Goal: Information Seeking & Learning: Learn about a topic

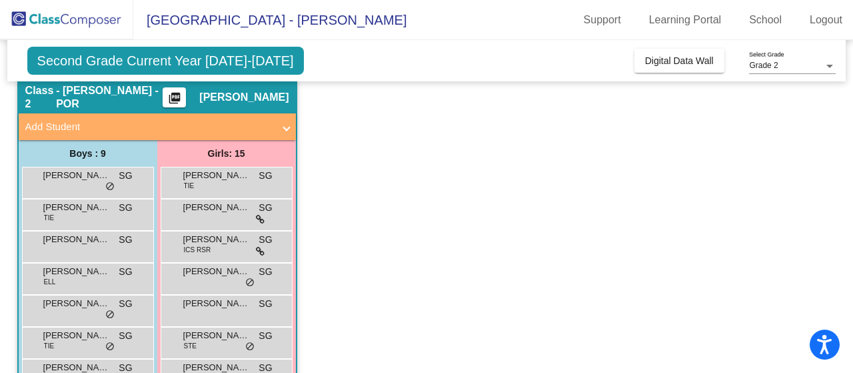
scroll to position [67, 0]
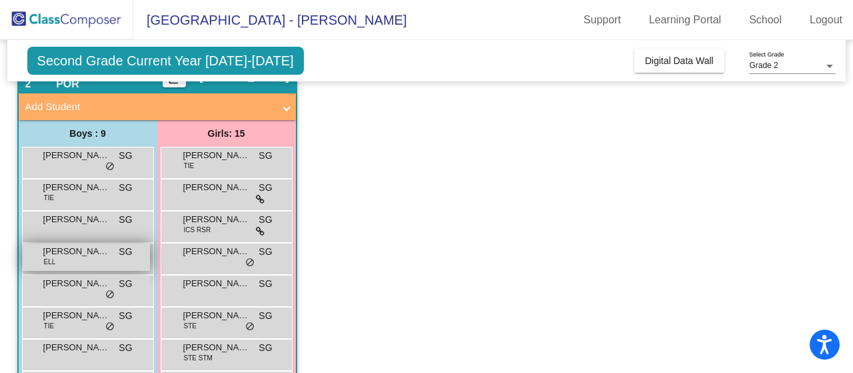
click at [64, 248] on span "[PERSON_NAME]" at bounding box center [76, 251] width 67 height 13
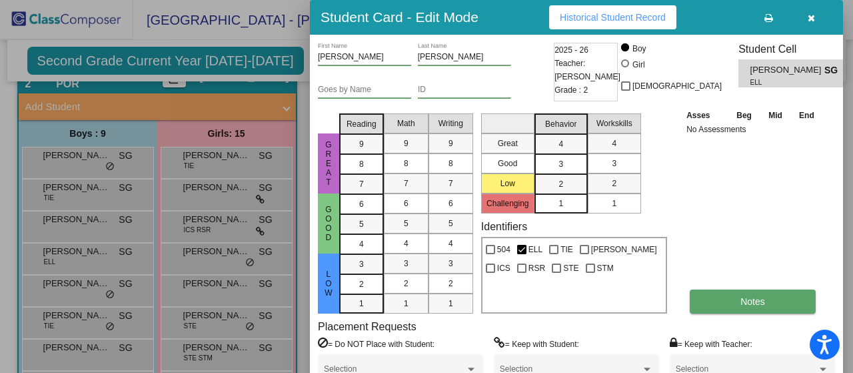
click at [737, 298] on button "Notes" at bounding box center [753, 301] width 126 height 24
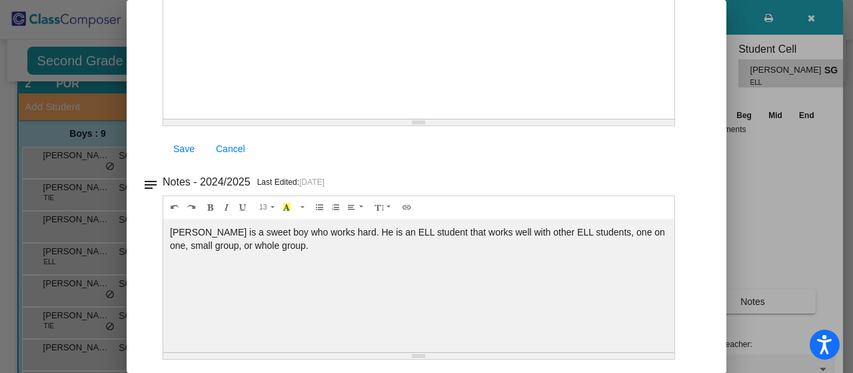
scroll to position [0, 0]
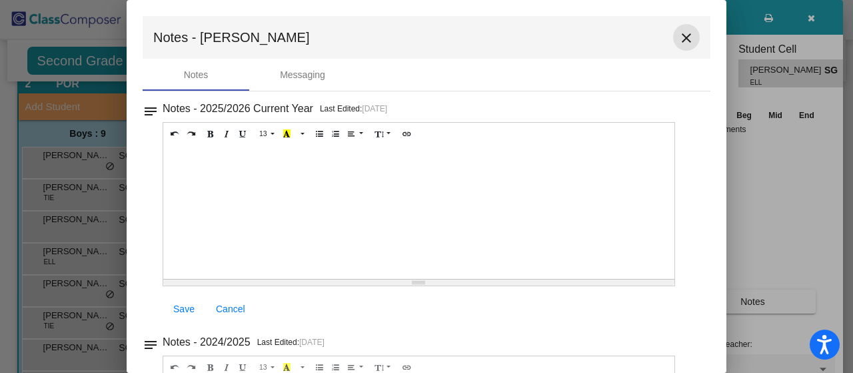
click at [679, 38] on mat-icon "close" at bounding box center [687, 38] width 16 height 16
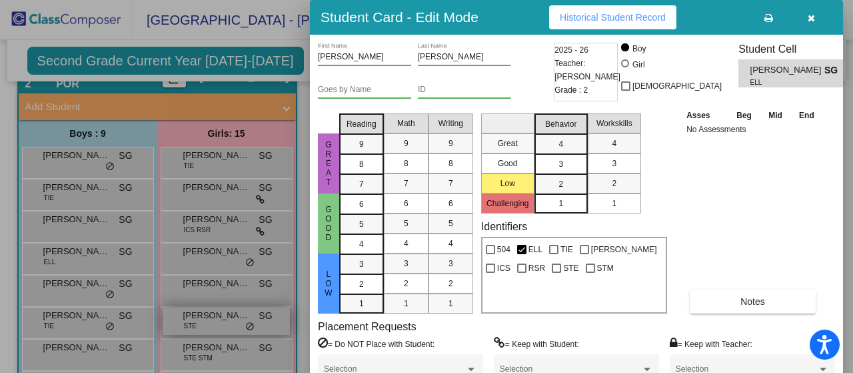
click at [200, 325] on div at bounding box center [426, 186] width 853 height 373
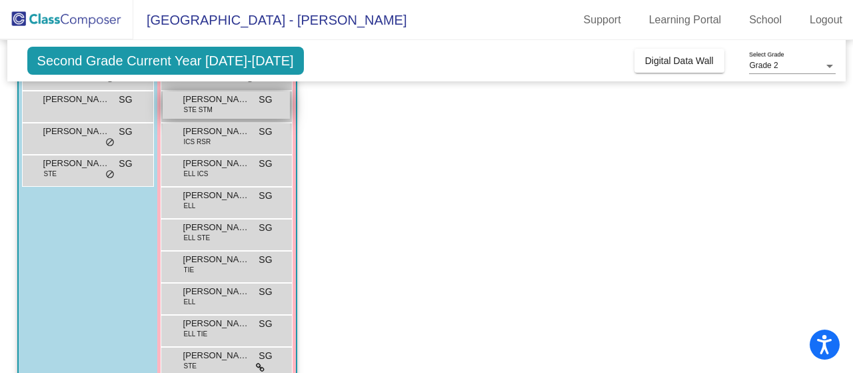
scroll to position [333, 0]
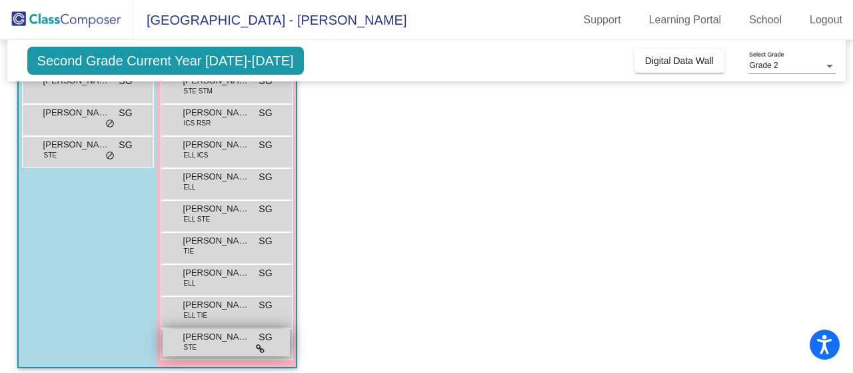
click at [208, 334] on span "[PERSON_NAME]" at bounding box center [216, 336] width 67 height 13
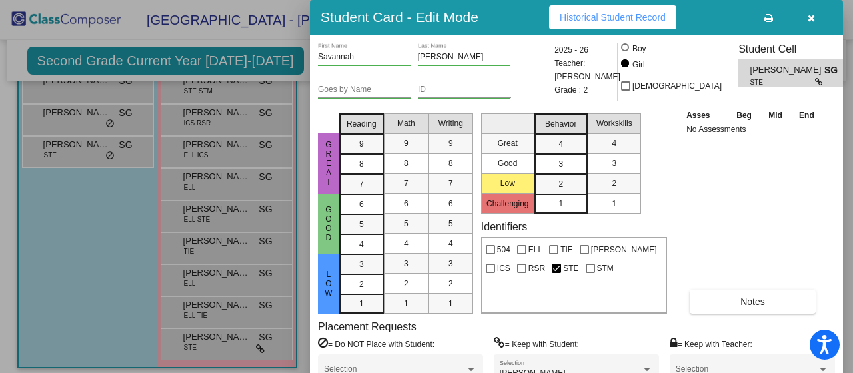
drag, startPoint x: 849, startPoint y: 147, endPoint x: 713, endPoint y: 221, distance: 154.8
click at [818, 206] on div "Student Card - Edit Mode Historical Student Record Savannah First Name [PERSON_…" at bounding box center [426, 186] width 853 height 373
click at [709, 219] on div "Asses Beg Mid End No Assessments Notes" at bounding box center [753, 210] width 140 height 205
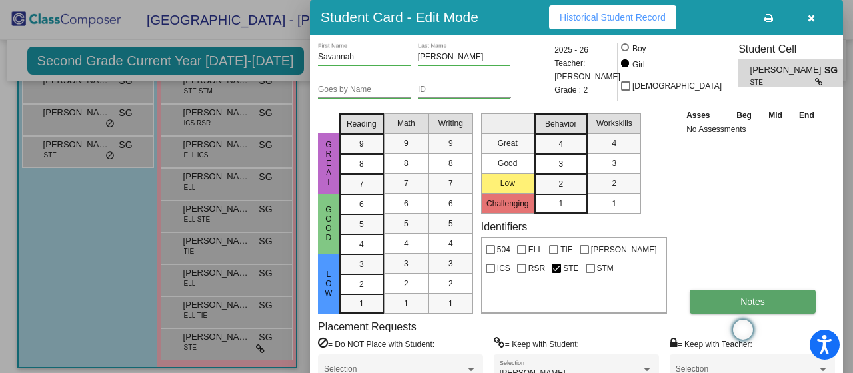
click at [724, 292] on button "Notes" at bounding box center [753, 301] width 126 height 24
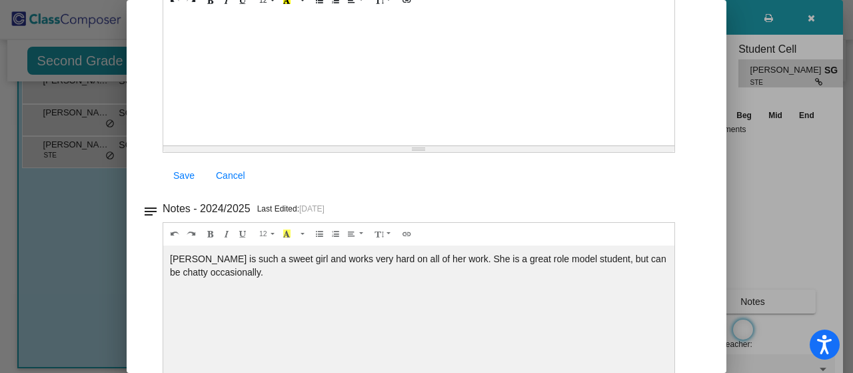
scroll to position [0, 0]
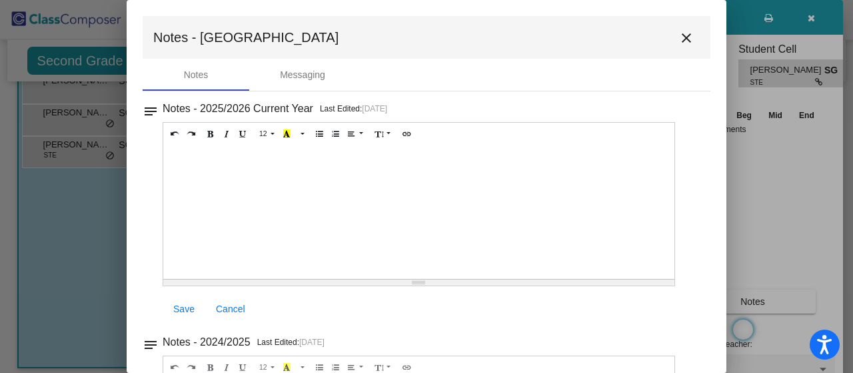
click at [679, 36] on mat-icon "close" at bounding box center [687, 38] width 16 height 16
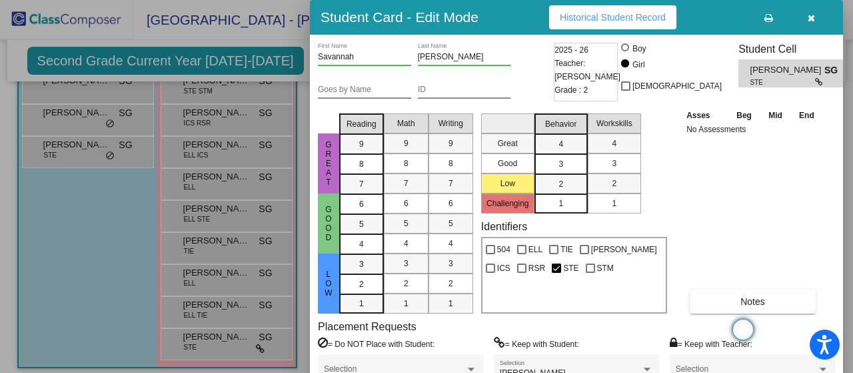
click at [669, 181] on div "Great Good Low Reading 9 8 7 6 5 4 3 2 1 Math 9 8 7 6 5 4 3 2 1 Writing 9 8 7 6…" at bounding box center [576, 210] width 517 height 205
click at [809, 14] on icon "button" at bounding box center [811, 17] width 7 height 9
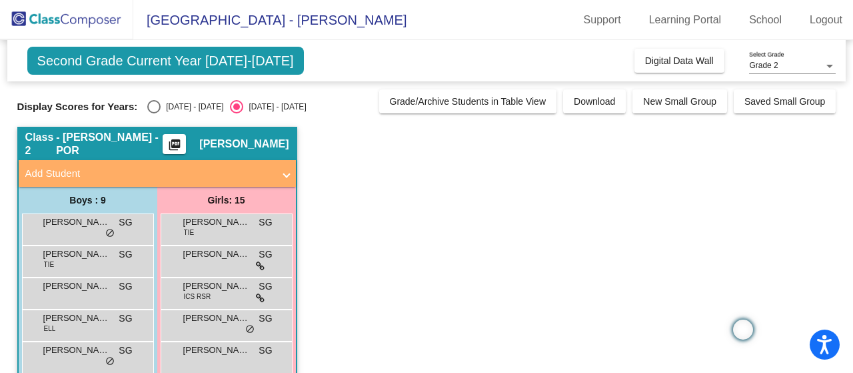
click at [155, 102] on div "Select an option" at bounding box center [153, 106] width 13 height 13
click at [154, 113] on input "[DATE] - [DATE]" at bounding box center [153, 113] width 1 height 1
radio input "true"
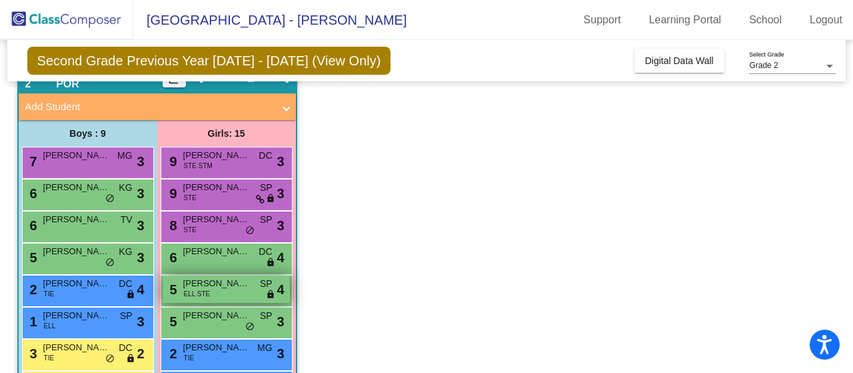
scroll to position [133, 0]
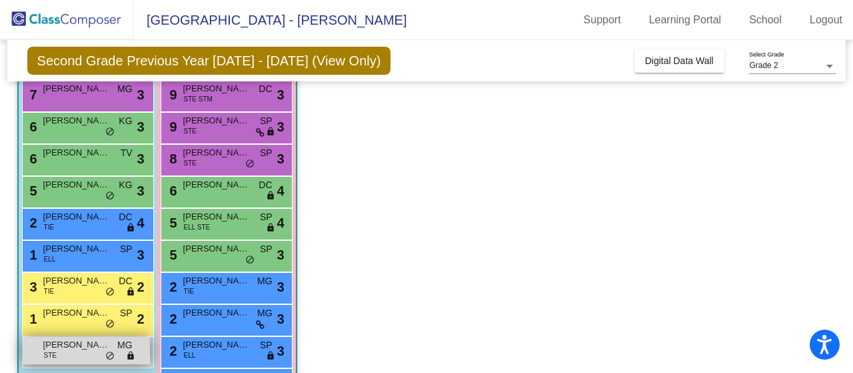
click at [66, 354] on div "[PERSON_NAME] STE MG lock do_not_disturb_alt" at bounding box center [86, 350] width 127 height 27
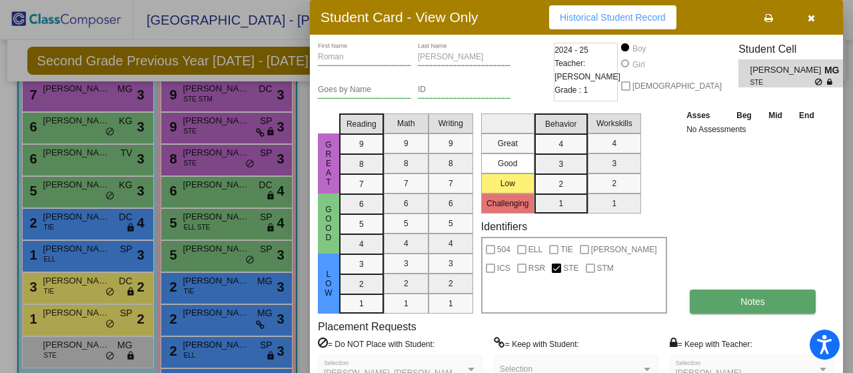
click at [728, 305] on button "Notes" at bounding box center [753, 301] width 126 height 24
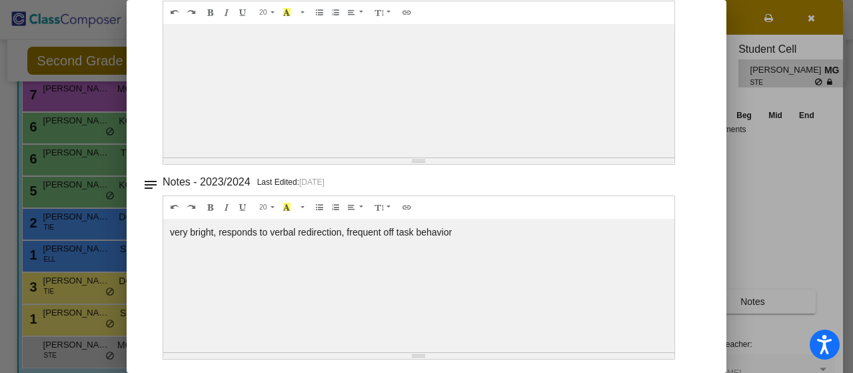
scroll to position [0, 0]
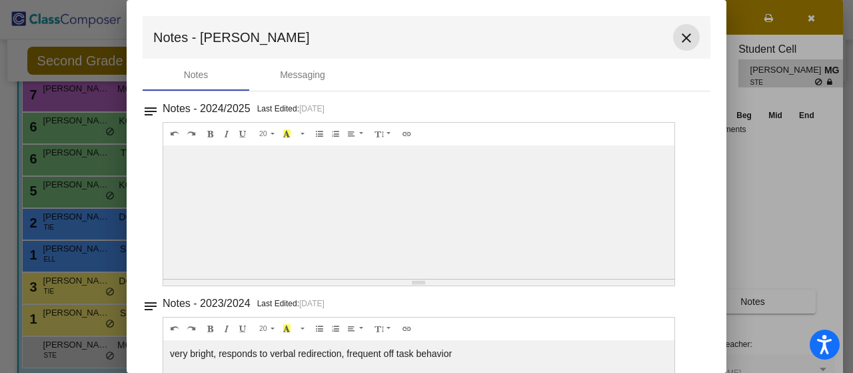
click at [673, 39] on button "close" at bounding box center [686, 37] width 27 height 27
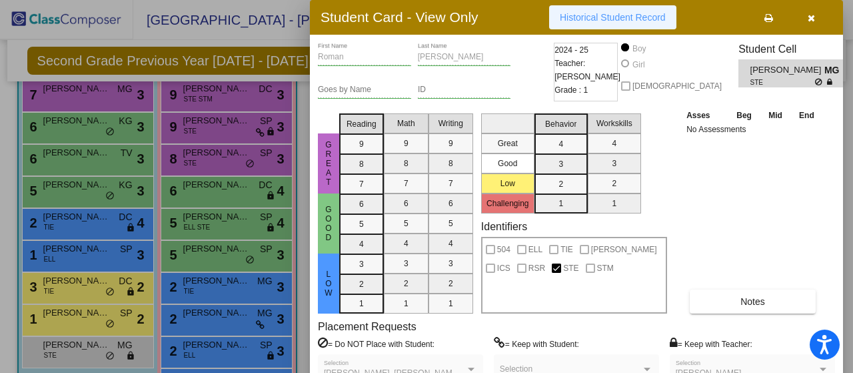
click at [592, 18] on span "Historical Student Record" at bounding box center [613, 17] width 106 height 11
click at [807, 17] on button "button" at bounding box center [811, 17] width 43 height 24
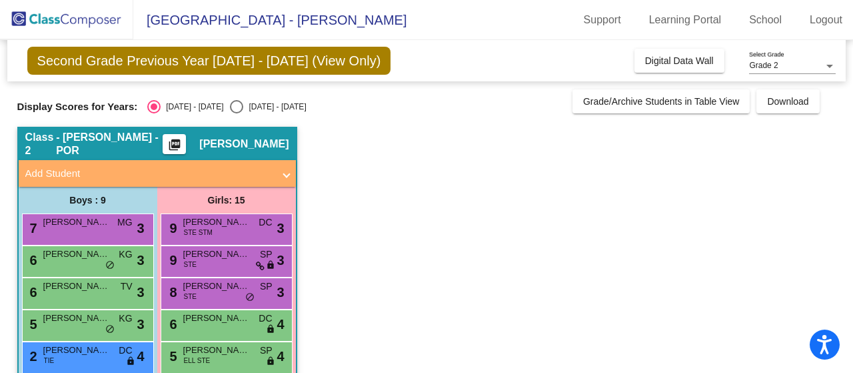
click at [230, 104] on div "Select an option" at bounding box center [236, 106] width 13 height 13
click at [236, 113] on input "[DATE] - [DATE]" at bounding box center [236, 113] width 1 height 1
radio input "true"
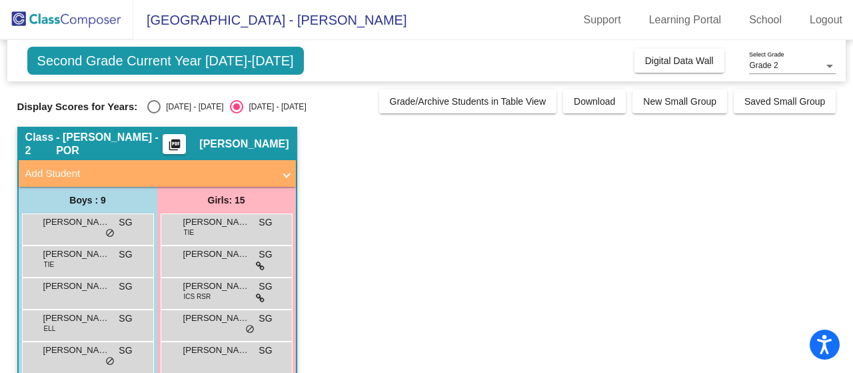
click at [158, 103] on div "Select an option" at bounding box center [153, 106] width 13 height 13
click at [154, 113] on input "[DATE] - [DATE]" at bounding box center [153, 113] width 1 height 1
radio input "true"
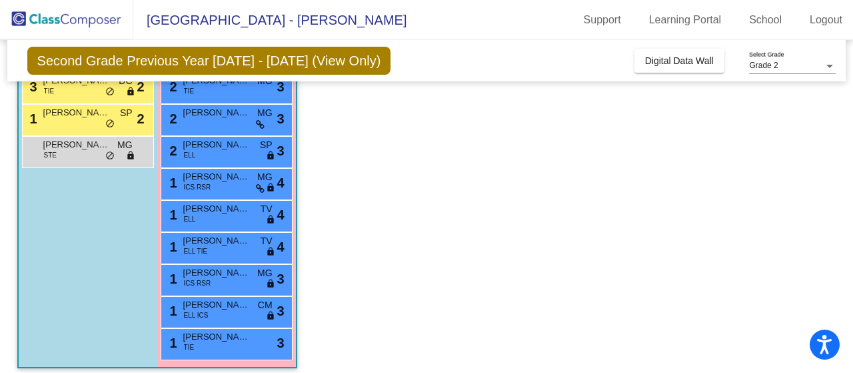
scroll to position [267, 0]
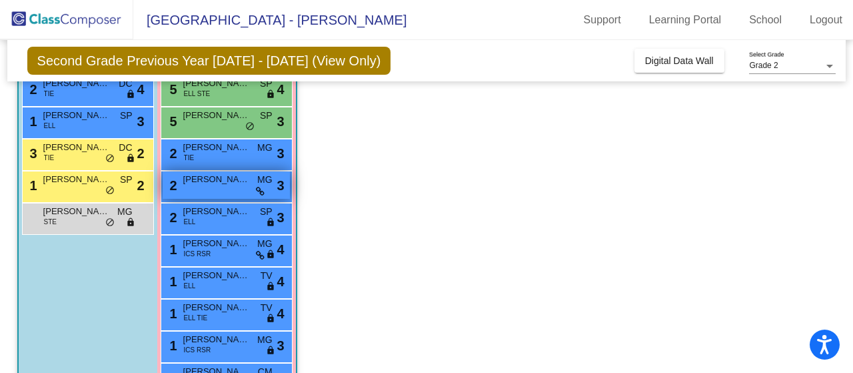
click at [204, 182] on span "[PERSON_NAME]" at bounding box center [216, 179] width 67 height 13
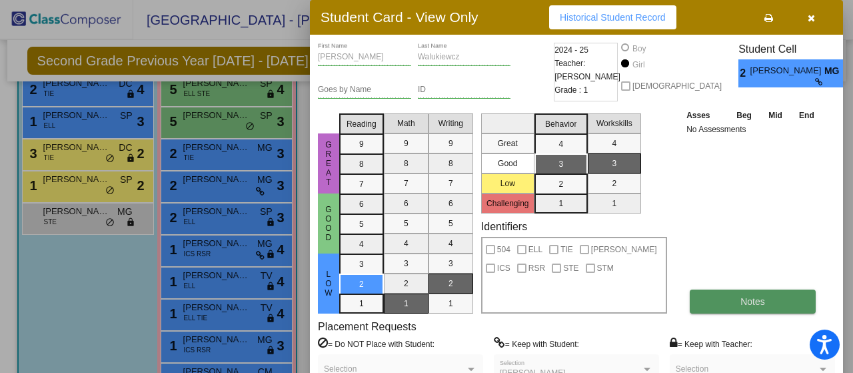
click at [743, 305] on span "Notes" at bounding box center [753, 301] width 25 height 11
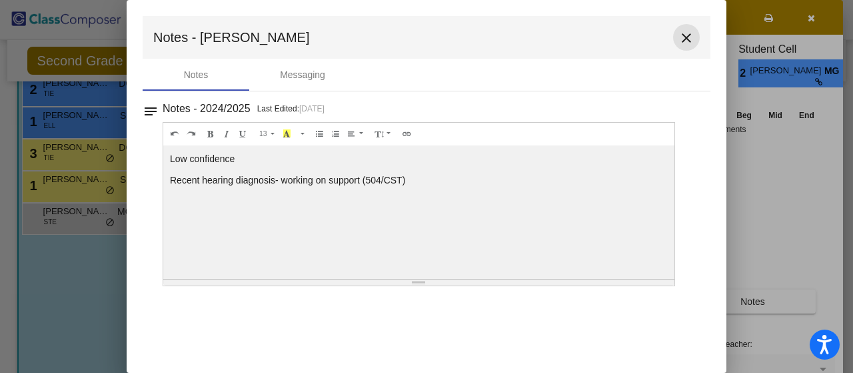
click at [685, 37] on mat-icon "close" at bounding box center [687, 38] width 16 height 16
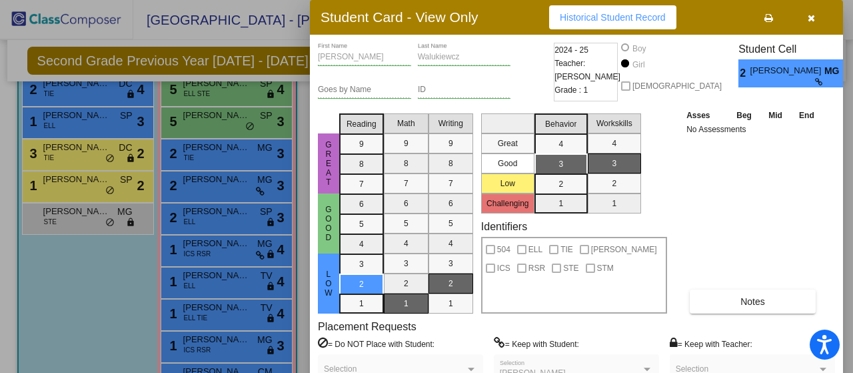
click at [636, 15] on span "Historical Student Record" at bounding box center [613, 17] width 106 height 11
click at [108, 264] on div at bounding box center [426, 186] width 853 height 373
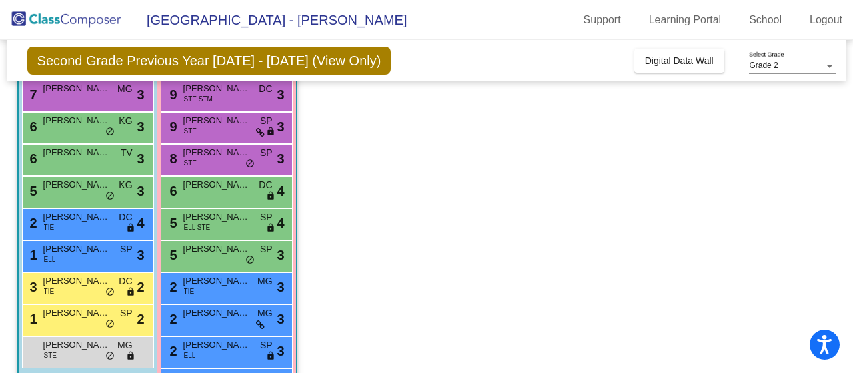
scroll to position [67, 0]
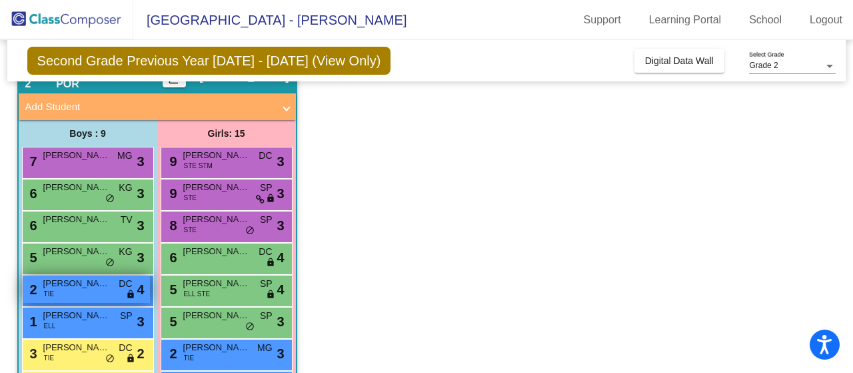
click at [91, 293] on div "2 [PERSON_NAME] [PERSON_NAME] TIE DC lock do_not_disturb_alt 4" at bounding box center [86, 288] width 127 height 27
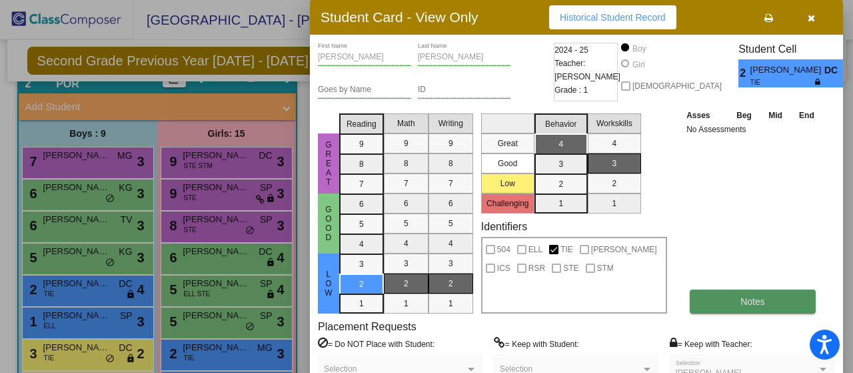
click at [736, 297] on button "Notes" at bounding box center [753, 301] width 126 height 24
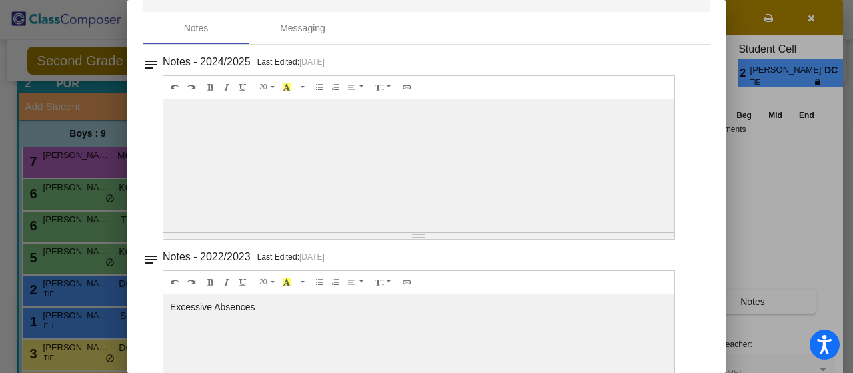
scroll to position [0, 0]
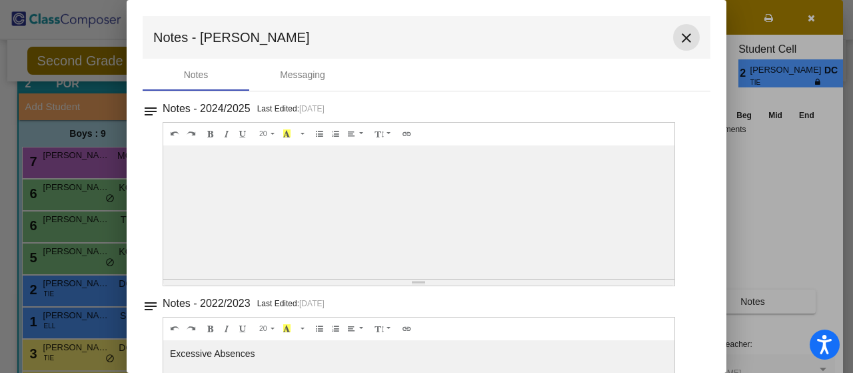
click at [679, 38] on mat-icon "close" at bounding box center [687, 38] width 16 height 16
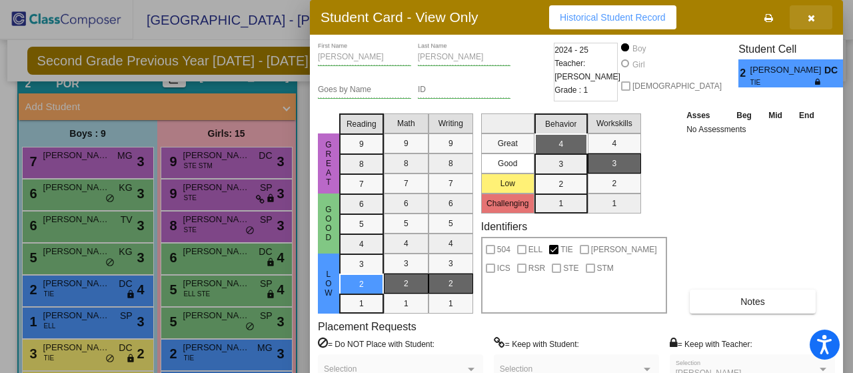
click at [817, 17] on button "button" at bounding box center [811, 17] width 43 height 24
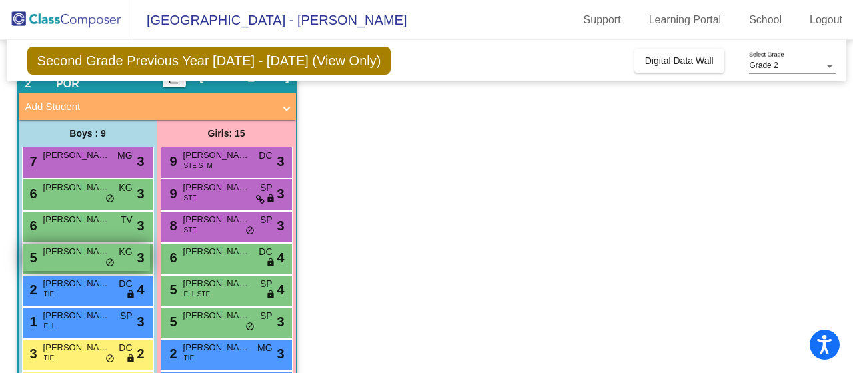
click at [57, 253] on span "[PERSON_NAME]" at bounding box center [76, 251] width 67 height 13
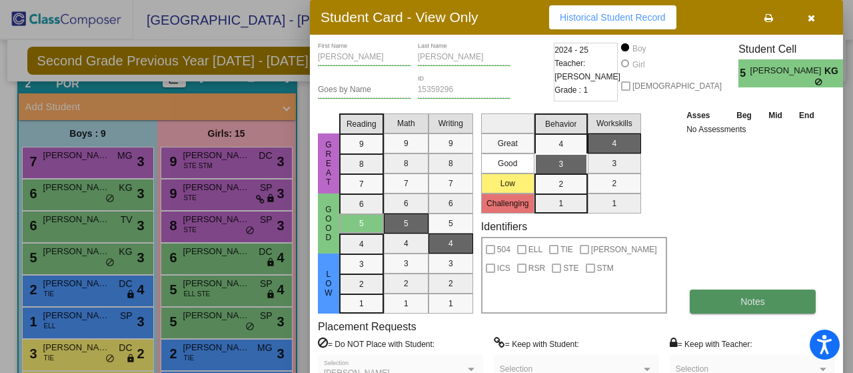
click at [743, 299] on span "Notes" at bounding box center [753, 301] width 25 height 11
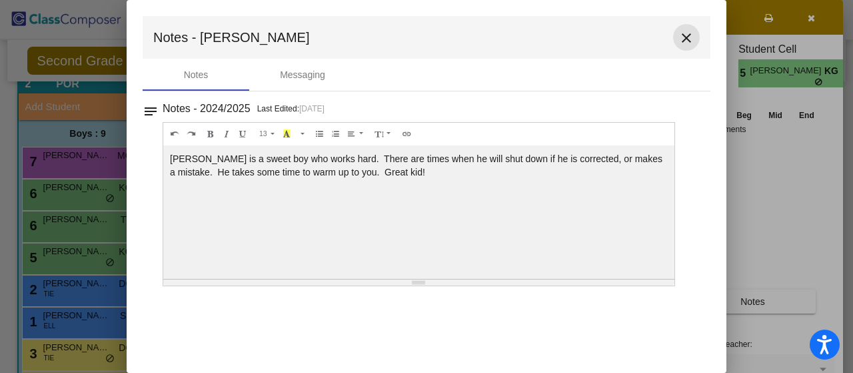
click at [683, 34] on mat-icon "close" at bounding box center [687, 38] width 16 height 16
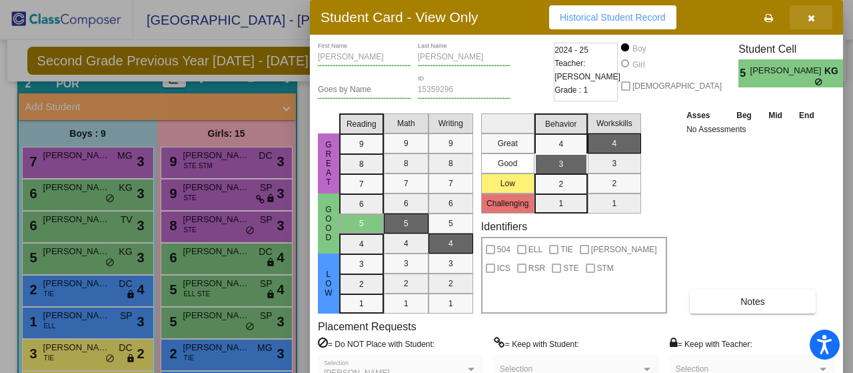
click at [815, 15] on button "button" at bounding box center [811, 17] width 43 height 24
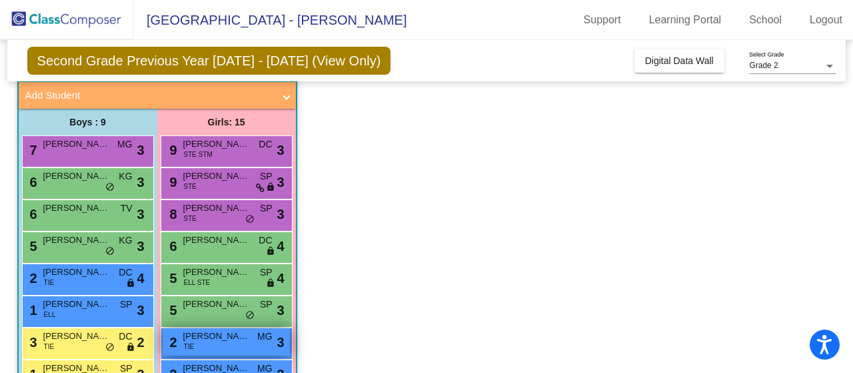
scroll to position [67, 0]
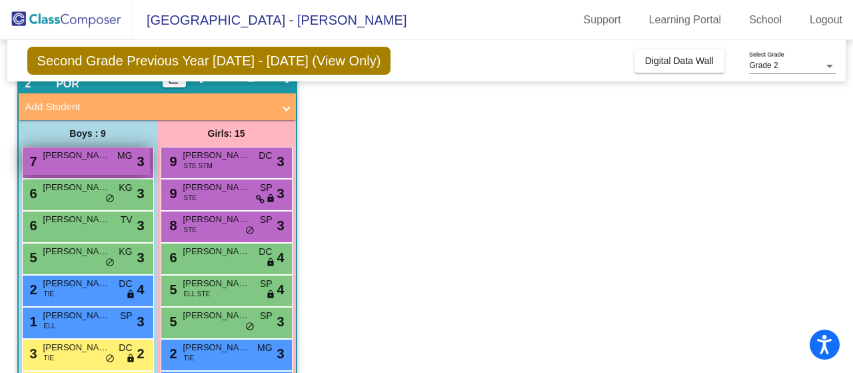
click at [85, 161] on span "[PERSON_NAME]" at bounding box center [76, 155] width 67 height 13
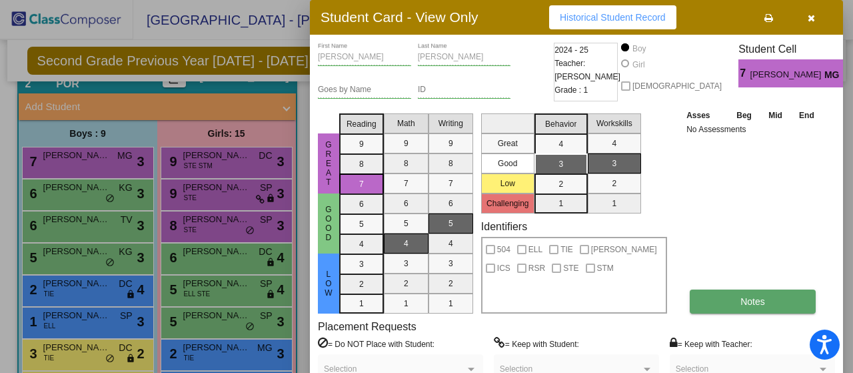
click at [743, 300] on span "Notes" at bounding box center [753, 301] width 25 height 11
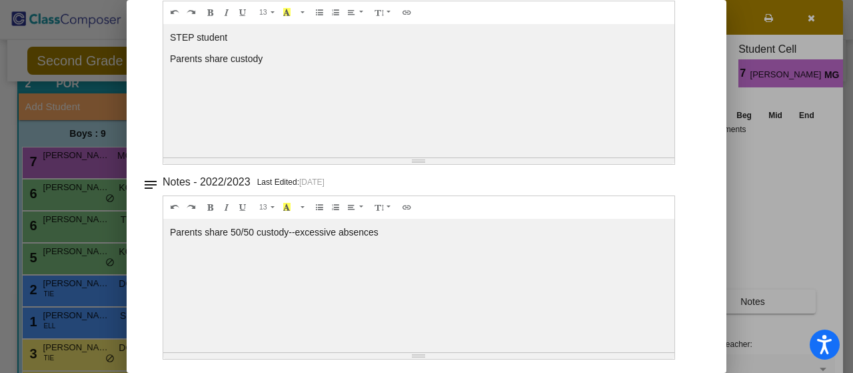
scroll to position [0, 0]
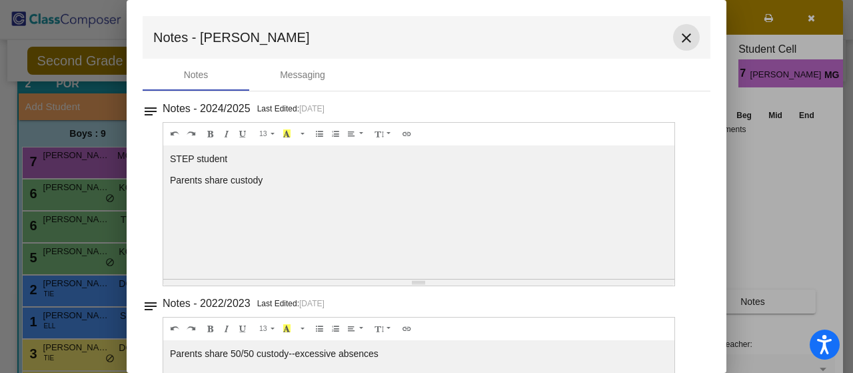
click at [681, 33] on mat-icon "close" at bounding box center [687, 38] width 16 height 16
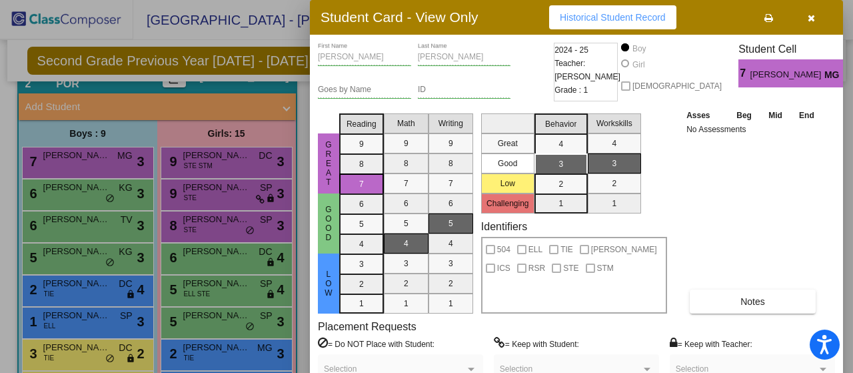
click at [811, 17] on icon "button" at bounding box center [811, 17] width 7 height 9
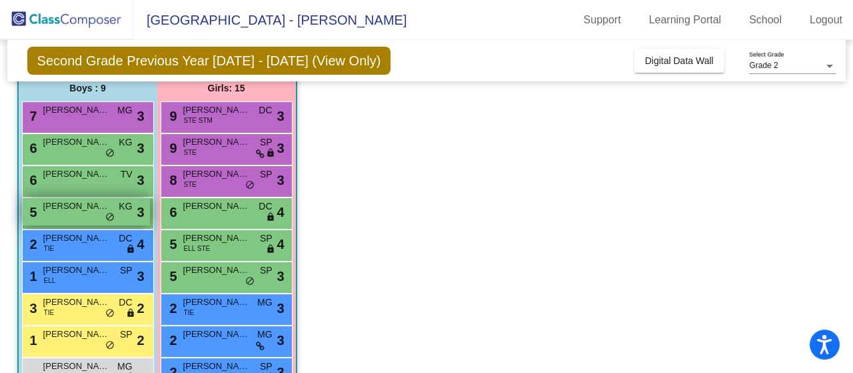
scroll to position [133, 0]
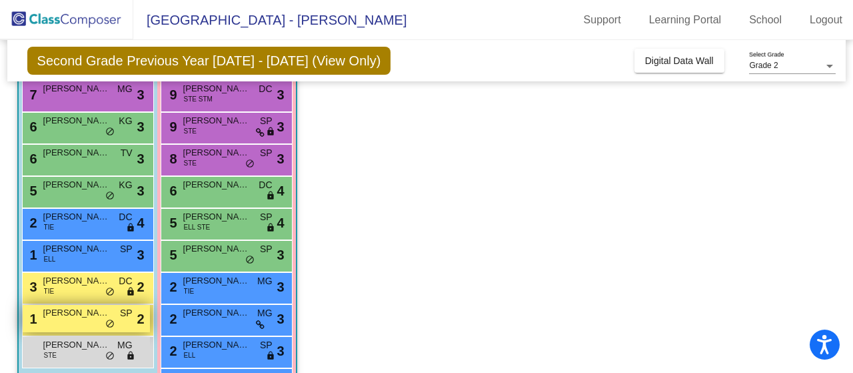
click at [71, 321] on div "1 [PERSON_NAME] SP lock do_not_disturb_alt 2" at bounding box center [86, 318] width 127 height 27
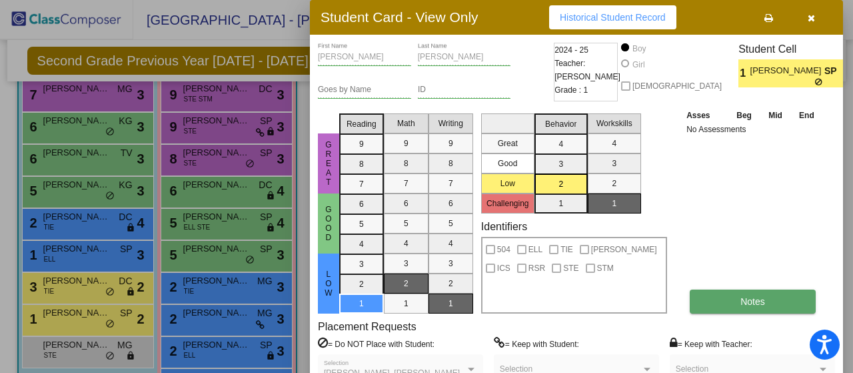
click at [720, 301] on button "Notes" at bounding box center [753, 301] width 126 height 24
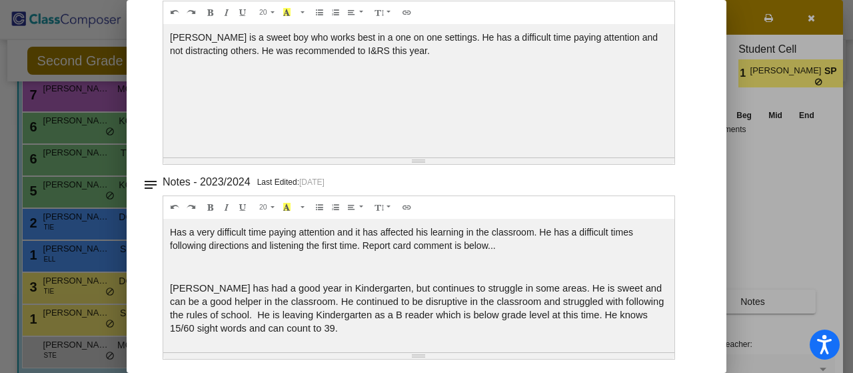
scroll to position [0, 0]
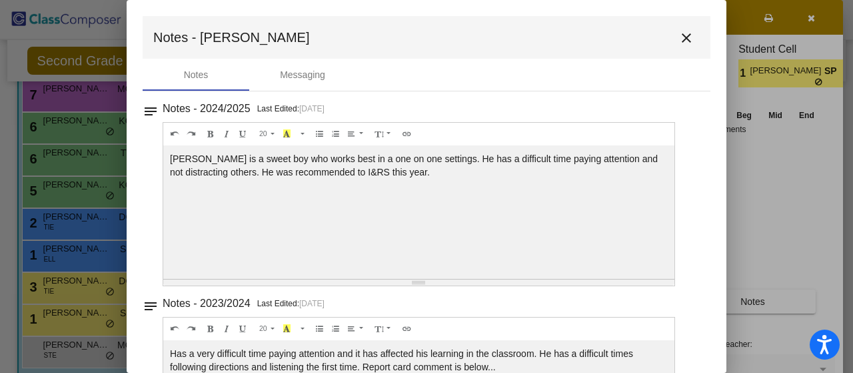
click at [679, 41] on mat-icon "close" at bounding box center [687, 38] width 16 height 16
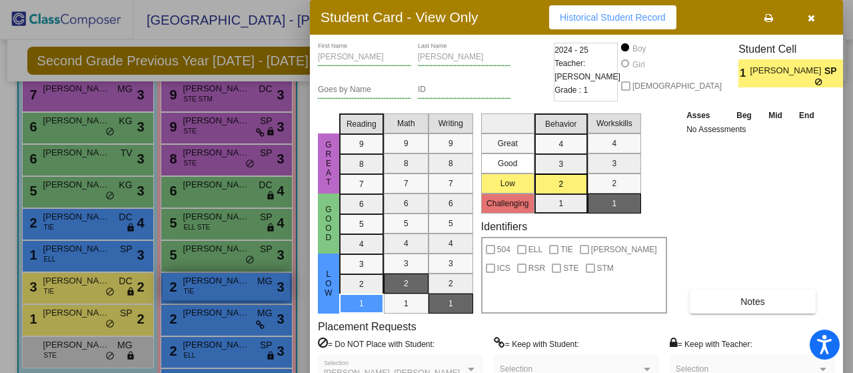
click at [229, 287] on div at bounding box center [426, 186] width 853 height 373
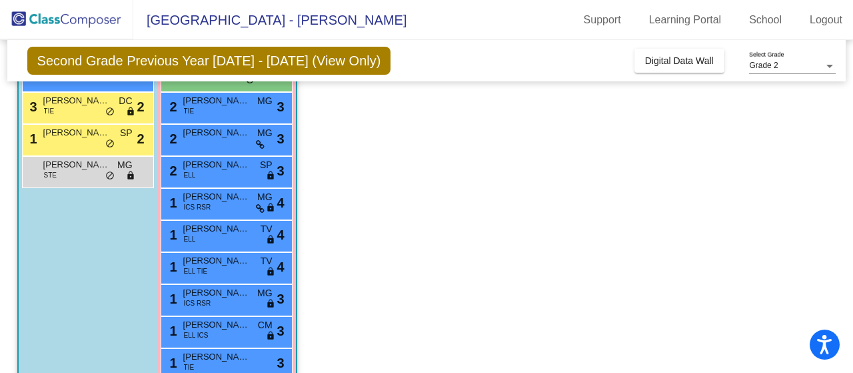
scroll to position [341, 0]
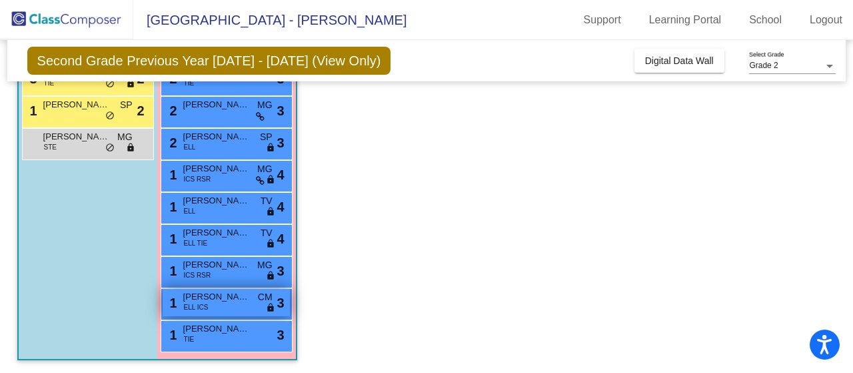
click at [216, 306] on div "1 [PERSON_NAME] ELL ICS CM lock do_not_disturb_alt 3" at bounding box center [226, 302] width 127 height 27
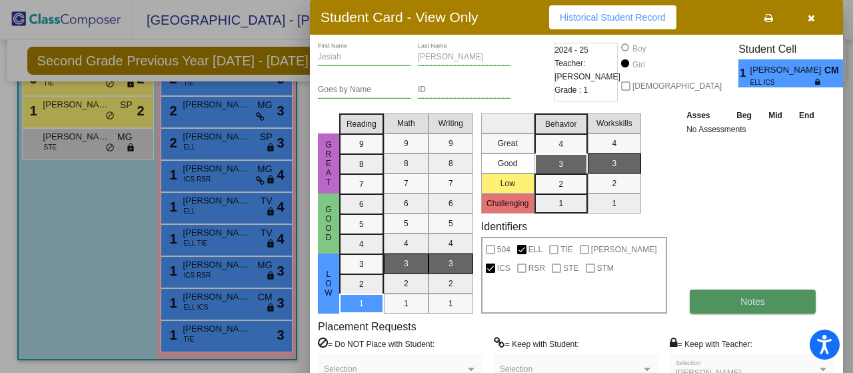
click at [774, 298] on button "Notes" at bounding box center [753, 301] width 126 height 24
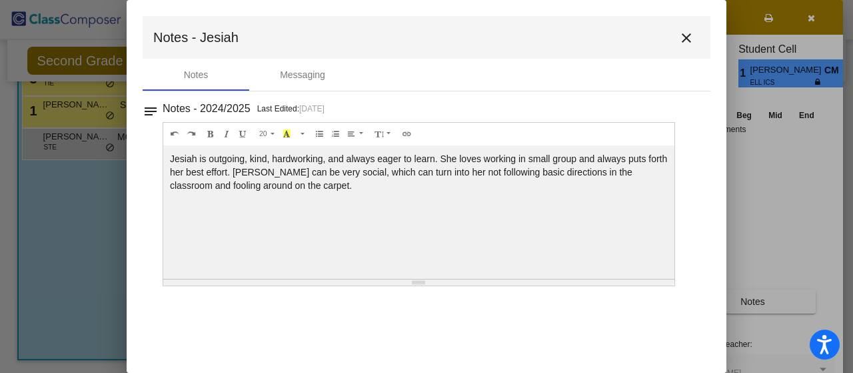
click at [687, 33] on mat-icon "close" at bounding box center [687, 38] width 16 height 16
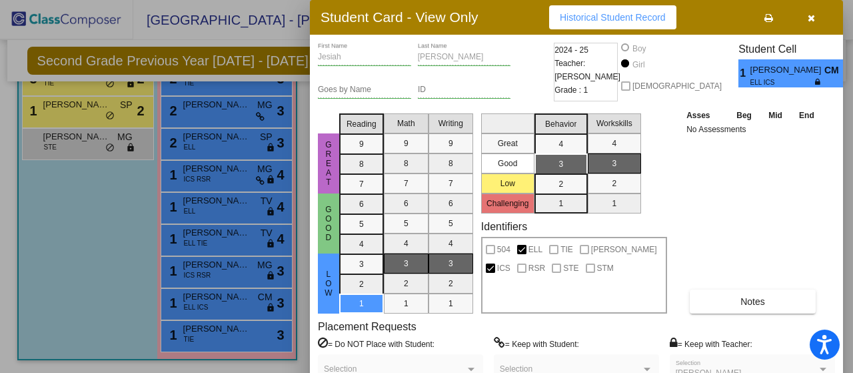
click at [217, 331] on div at bounding box center [426, 186] width 853 height 373
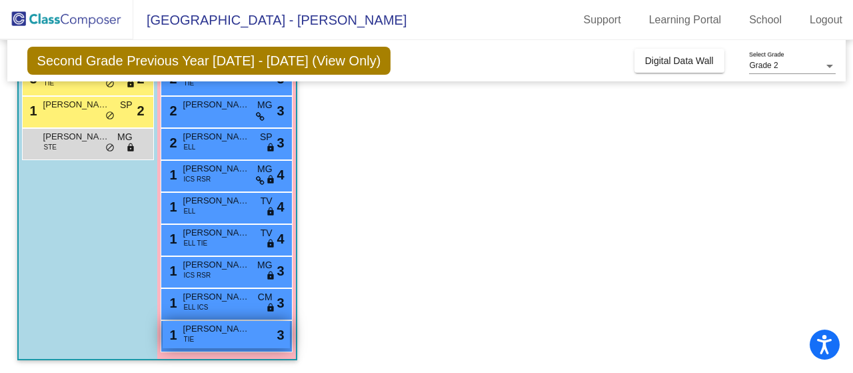
click at [241, 335] on div "1 [PERSON_NAME] TIE lock do_not_disturb_alt 3" at bounding box center [226, 334] width 127 height 27
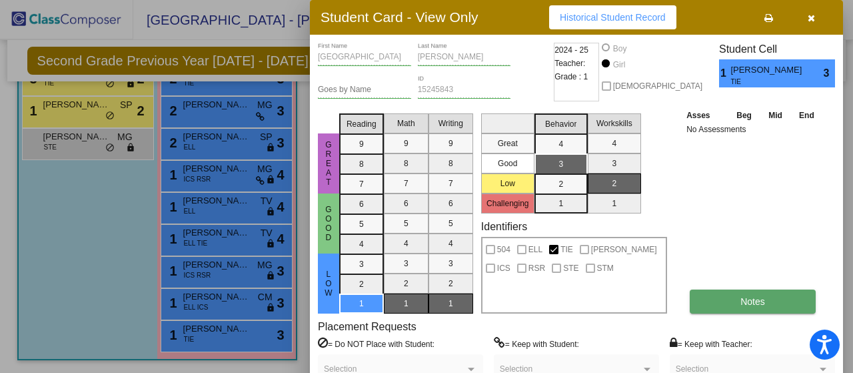
click at [737, 307] on button "Notes" at bounding box center [753, 301] width 126 height 24
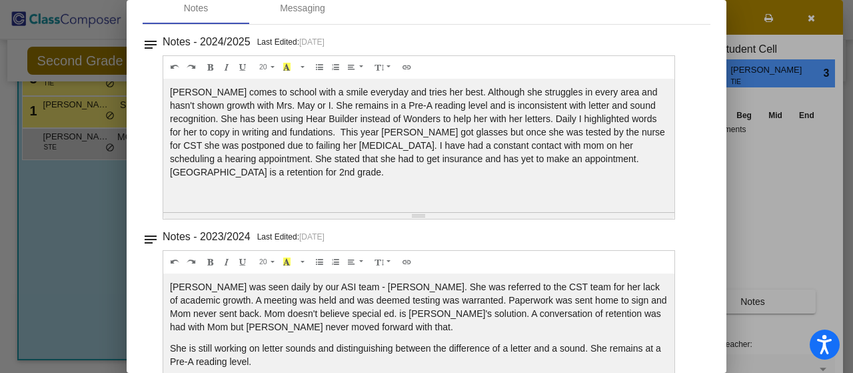
scroll to position [0, 0]
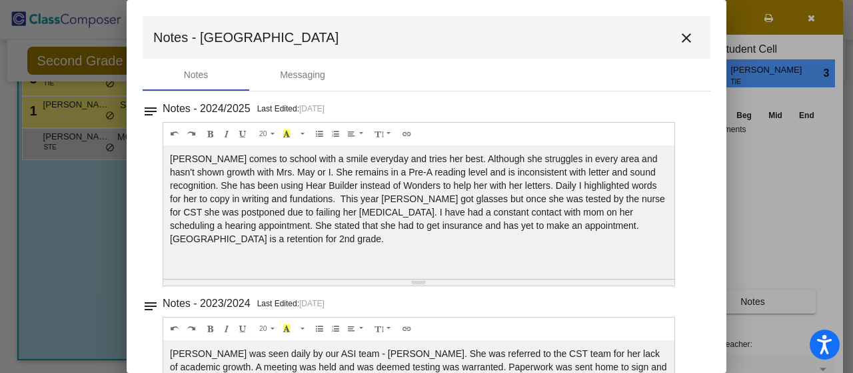
click at [685, 37] on mat-icon "close" at bounding box center [687, 38] width 16 height 16
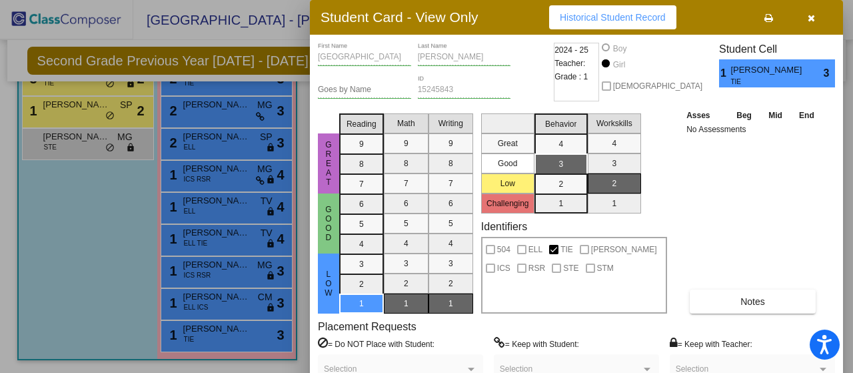
click at [236, 263] on div at bounding box center [426, 186] width 853 height 373
click at [236, 263] on span "[PERSON_NAME]" at bounding box center [216, 264] width 67 height 13
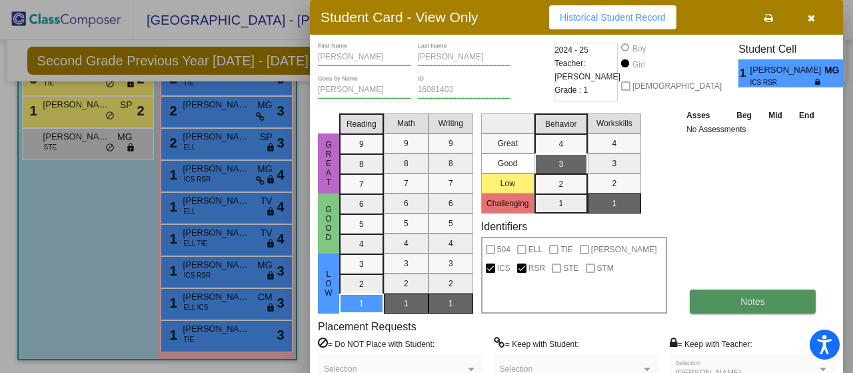
click at [711, 302] on button "Notes" at bounding box center [753, 301] width 126 height 24
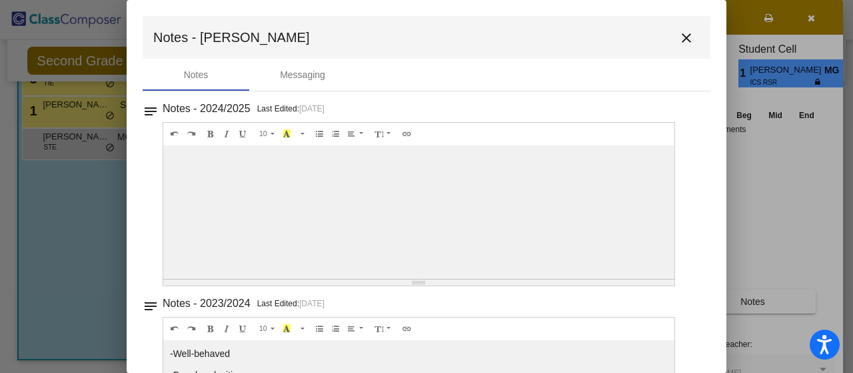
click at [680, 36] on mat-icon "close" at bounding box center [687, 38] width 16 height 16
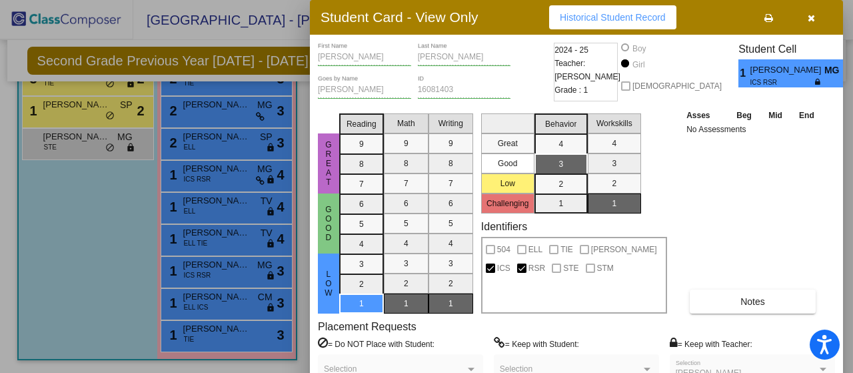
click at [812, 13] on icon "button" at bounding box center [811, 17] width 7 height 9
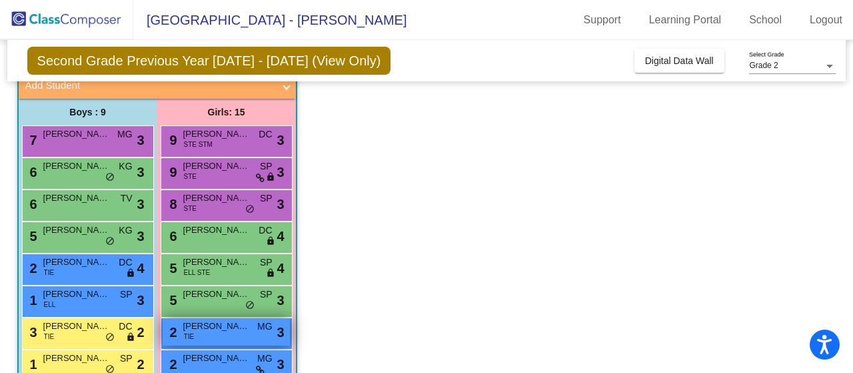
scroll to position [75, 0]
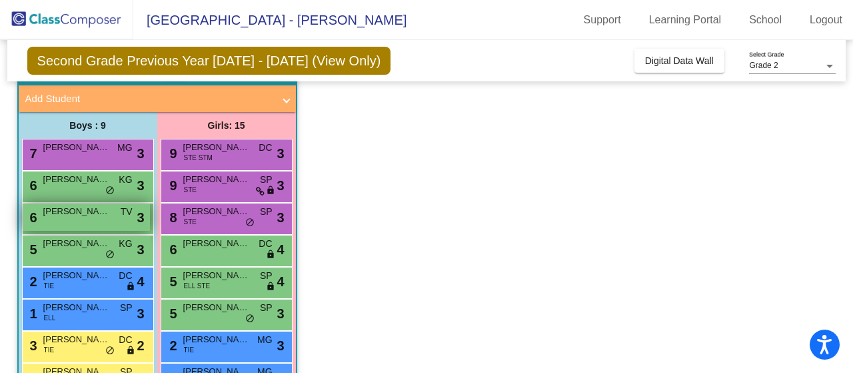
click at [74, 219] on div "6 [PERSON_NAME] TV lock do_not_disturb_alt 3" at bounding box center [86, 216] width 127 height 27
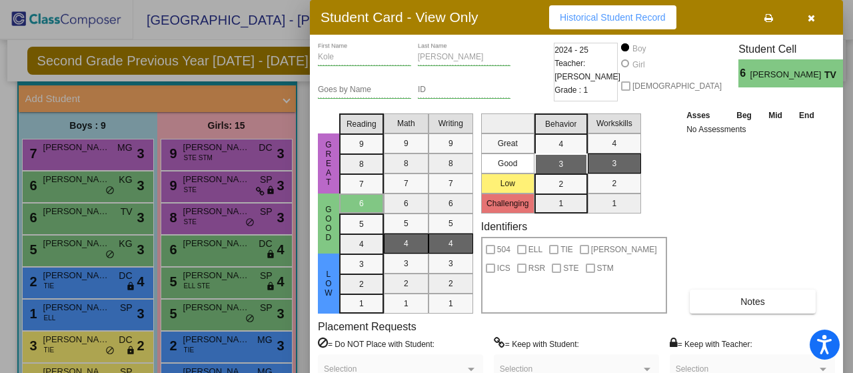
click at [767, 314] on div "[PERSON_NAME] First Name [PERSON_NAME] Last Name Goes by Name ID 2024 - 25 Teac…" at bounding box center [576, 231] width 517 height 376
click at [759, 305] on span "Notes" at bounding box center [753, 301] width 25 height 11
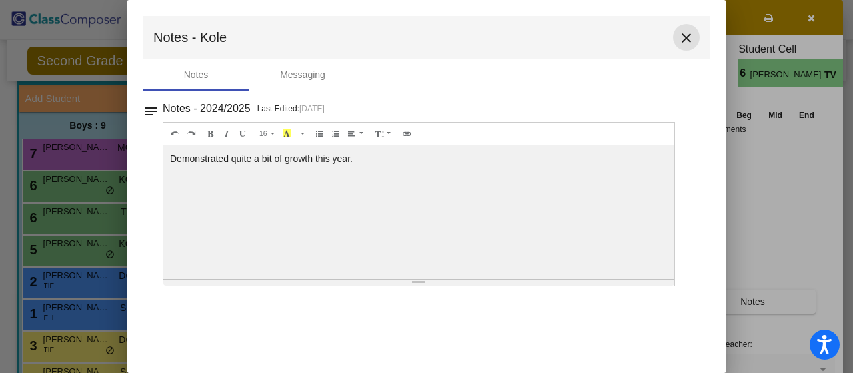
click at [689, 37] on mat-icon "close" at bounding box center [687, 38] width 16 height 16
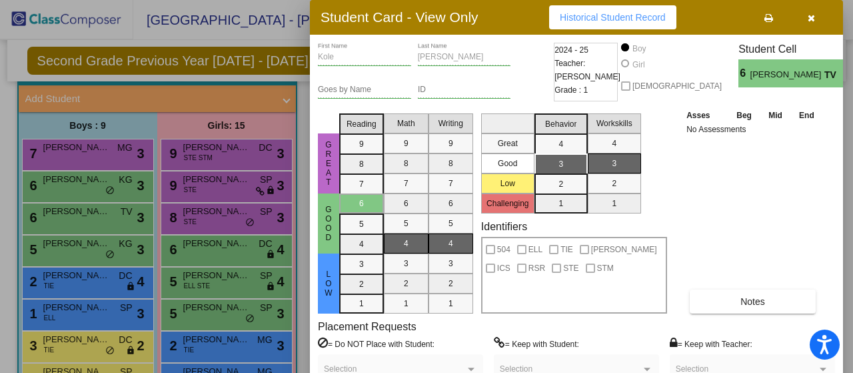
click at [67, 175] on div at bounding box center [426, 186] width 853 height 373
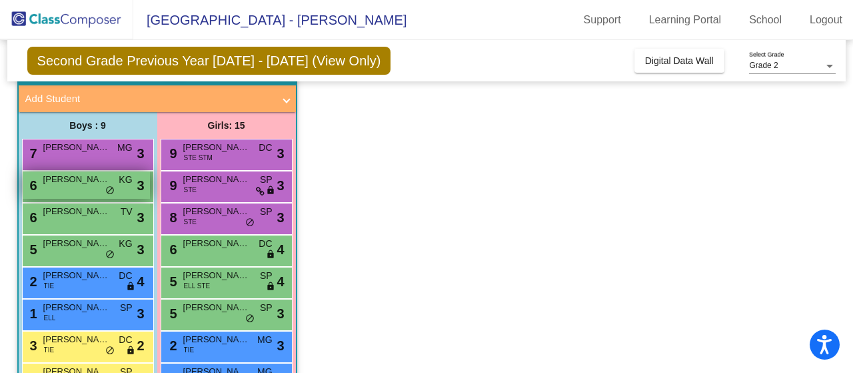
click at [59, 182] on span "[PERSON_NAME]" at bounding box center [76, 179] width 67 height 13
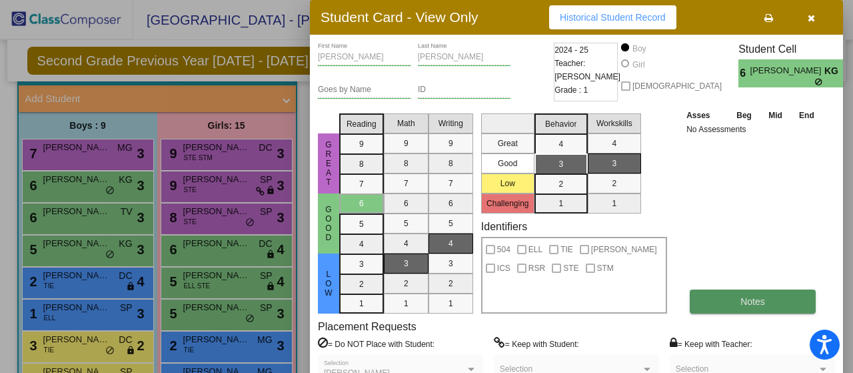
click at [732, 306] on button "Notes" at bounding box center [753, 301] width 126 height 24
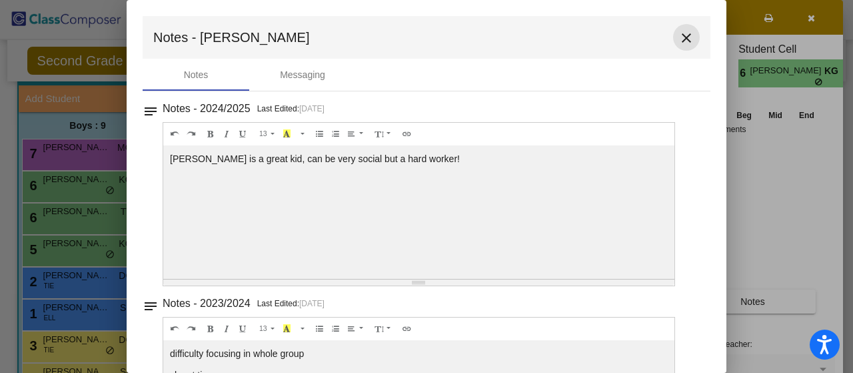
click at [683, 36] on mat-icon "close" at bounding box center [687, 38] width 16 height 16
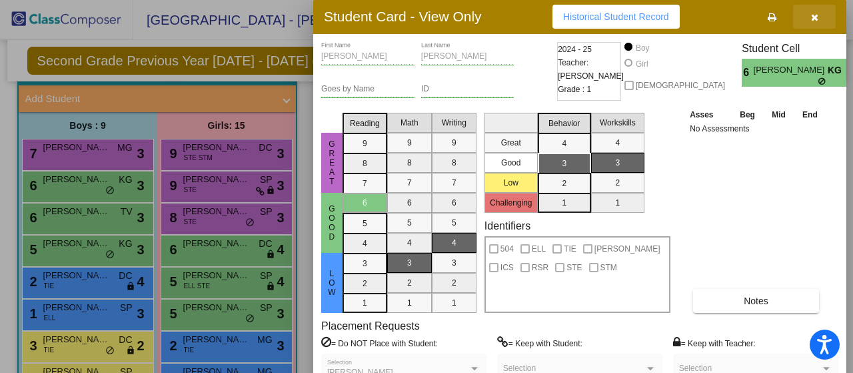
click at [808, 13] on button "button" at bounding box center [814, 17] width 43 height 24
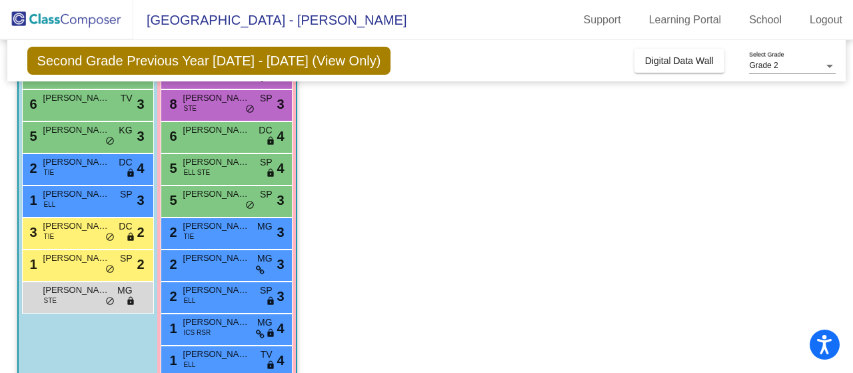
scroll to position [208, 0]
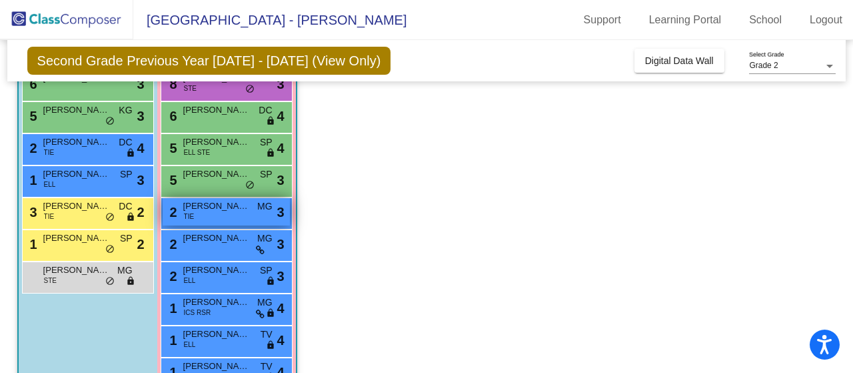
click at [209, 212] on div "2 [PERSON_NAME] TIE MG lock do_not_disturb_alt 3" at bounding box center [226, 211] width 127 height 27
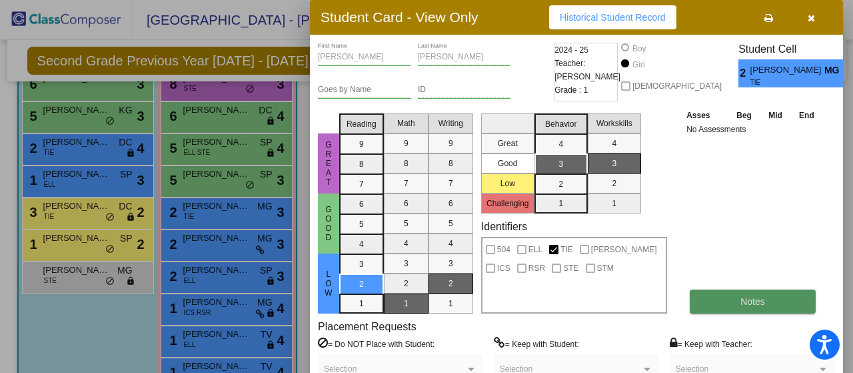
click at [764, 299] on span "Notes" at bounding box center [753, 301] width 25 height 11
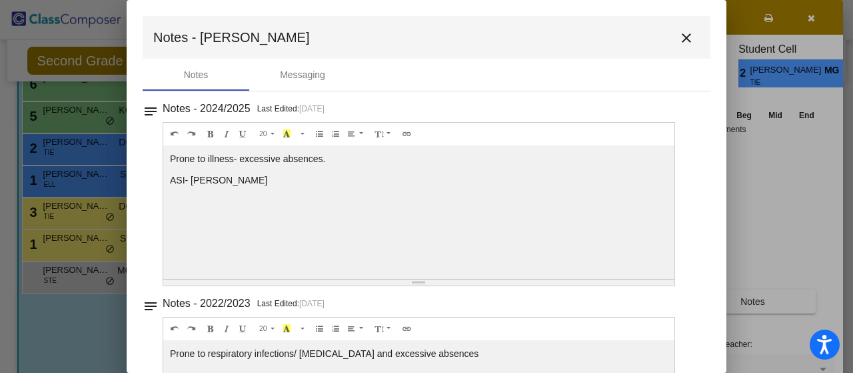
click at [682, 37] on mat-icon "close" at bounding box center [687, 38] width 16 height 16
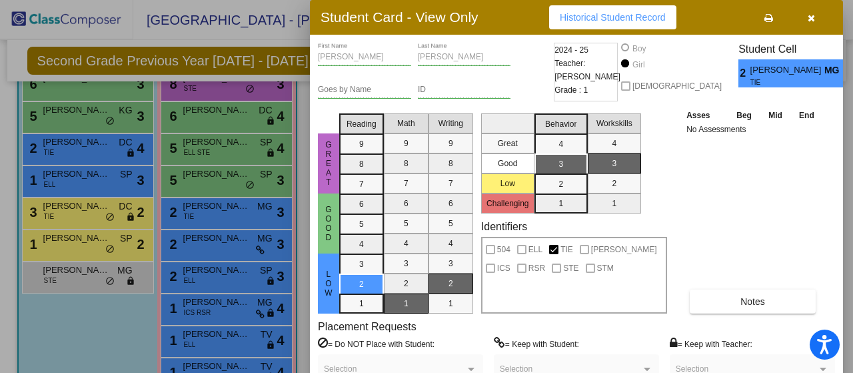
drag, startPoint x: 813, startPoint y: 14, endPoint x: 781, endPoint y: 27, distance: 35.3
click at [808, 15] on icon "button" at bounding box center [811, 17] width 7 height 9
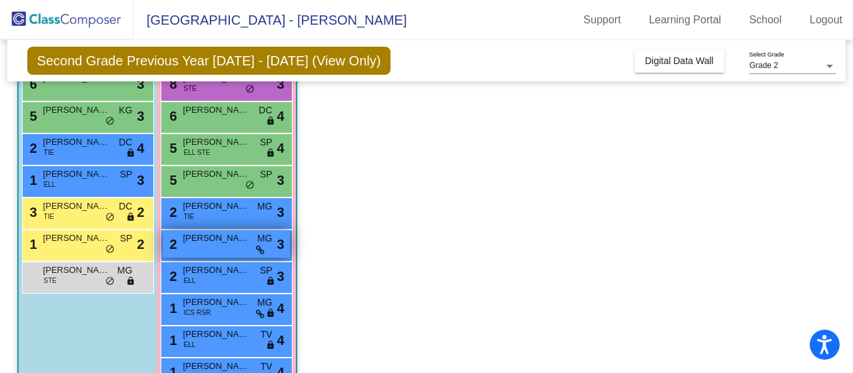
click at [229, 252] on div "2 [PERSON_NAME] MG lock do_not_disturb_alt 3" at bounding box center [226, 243] width 127 height 27
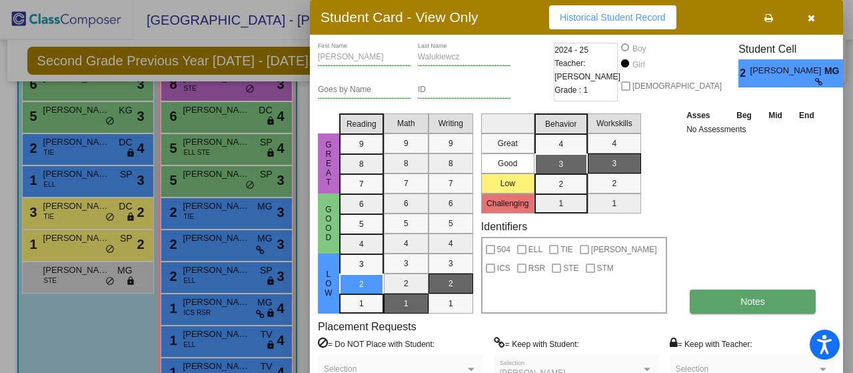
click at [751, 298] on span "Notes" at bounding box center [753, 301] width 25 height 11
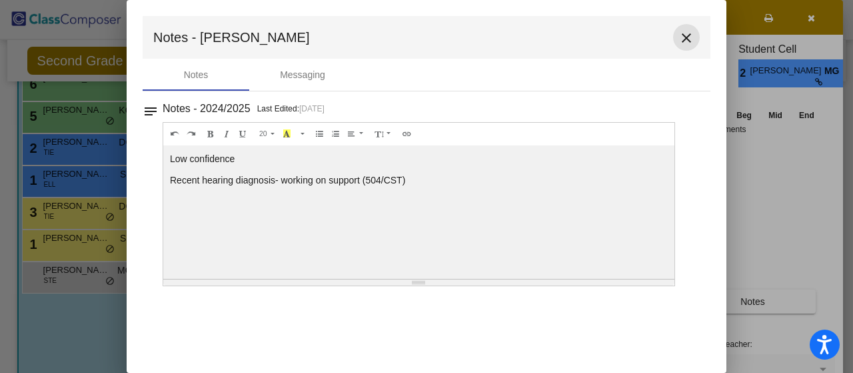
click at [688, 39] on mat-icon "close" at bounding box center [687, 38] width 16 height 16
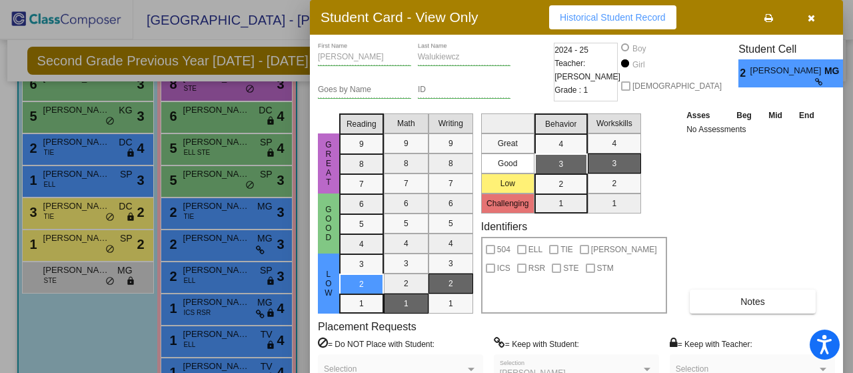
click at [223, 182] on div at bounding box center [426, 186] width 853 height 373
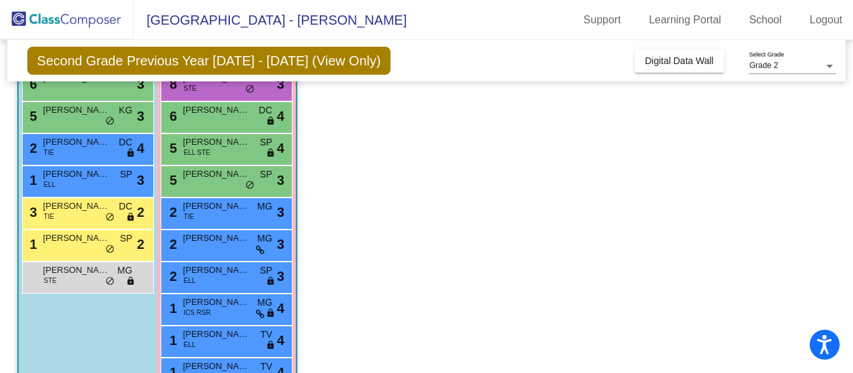
click at [223, 182] on div "5 [PERSON_NAME] SP lock do_not_disturb_alt 3" at bounding box center [226, 179] width 127 height 27
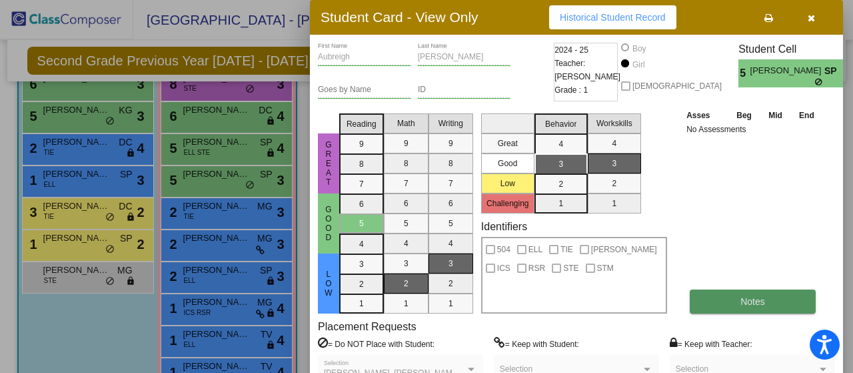
click at [757, 303] on span "Notes" at bounding box center [753, 301] width 25 height 11
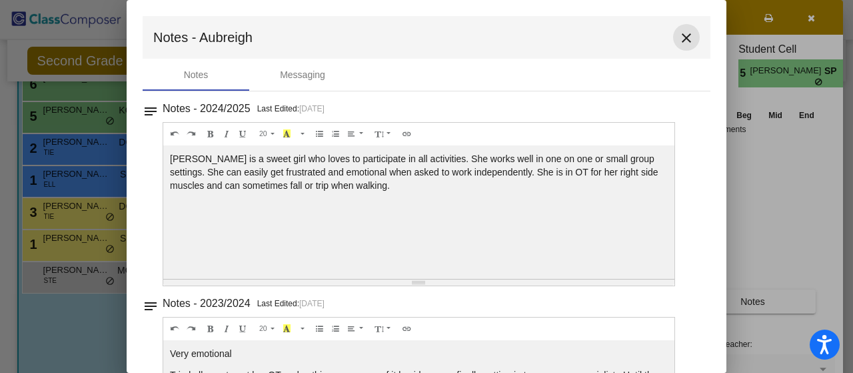
click at [685, 37] on mat-icon "close" at bounding box center [687, 38] width 16 height 16
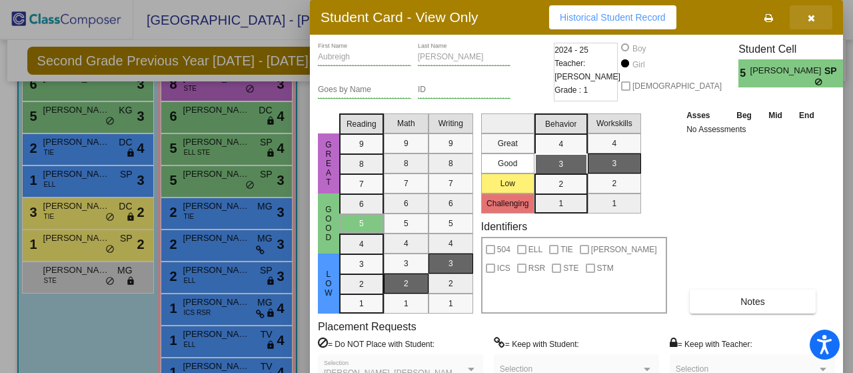
click at [811, 16] on icon "button" at bounding box center [811, 17] width 7 height 9
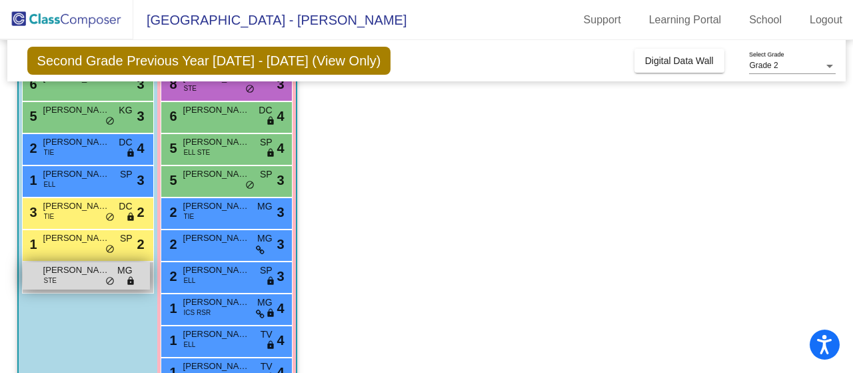
click at [71, 280] on div "[PERSON_NAME] STE MG lock do_not_disturb_alt" at bounding box center [86, 275] width 127 height 27
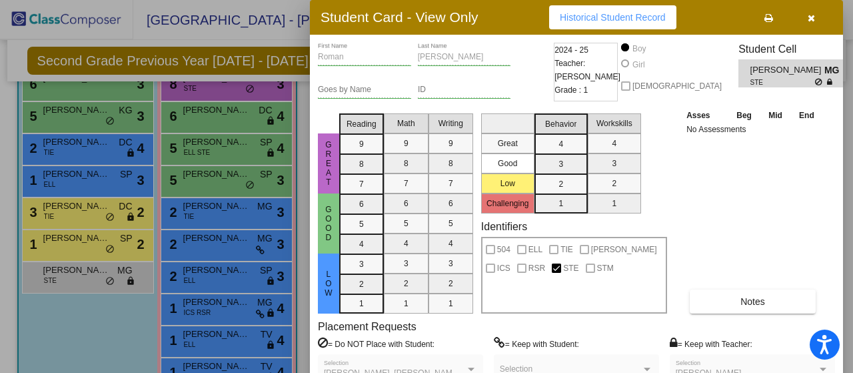
drag, startPoint x: 847, startPoint y: 155, endPoint x: 853, endPoint y: 281, distance: 125.5
click at [853, 281] on div at bounding box center [426, 186] width 853 height 373
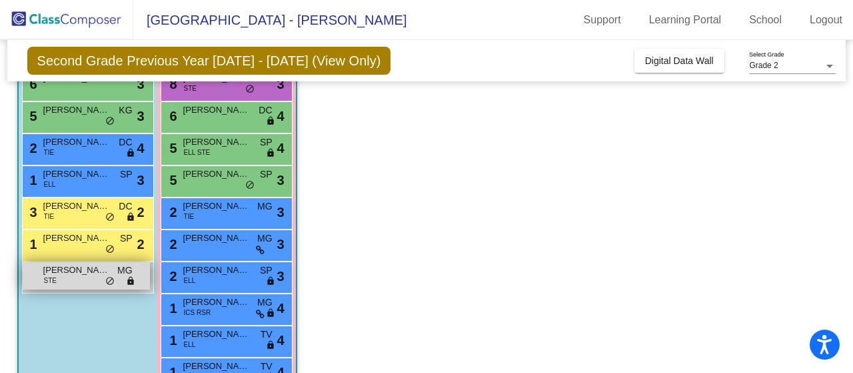
click at [68, 281] on div "[PERSON_NAME] STE MG lock do_not_disturb_alt" at bounding box center [86, 275] width 127 height 27
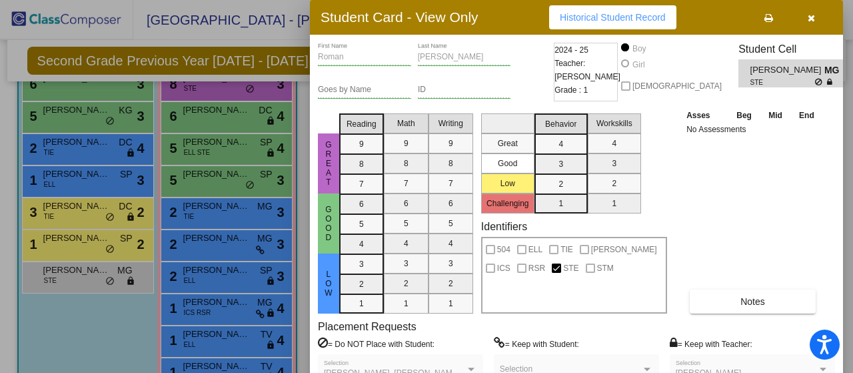
drag, startPoint x: 851, startPoint y: 297, endPoint x: 848, endPoint y: 337, distance: 40.8
click at [851, 339] on div at bounding box center [426, 186] width 853 height 373
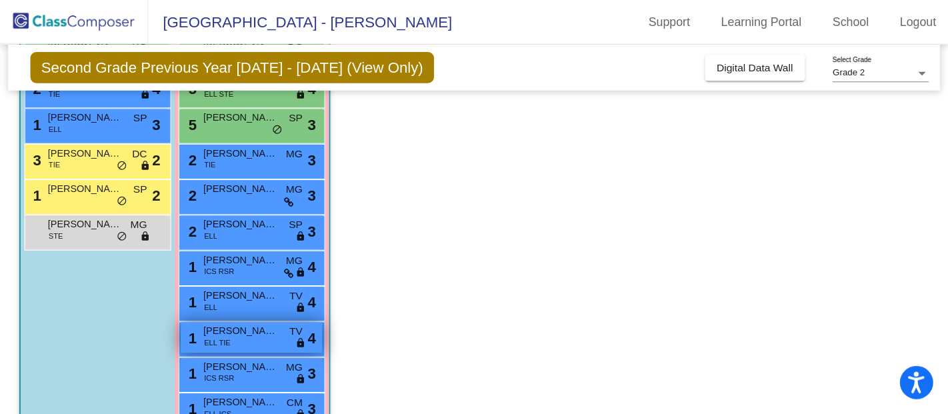
scroll to position [341, 0]
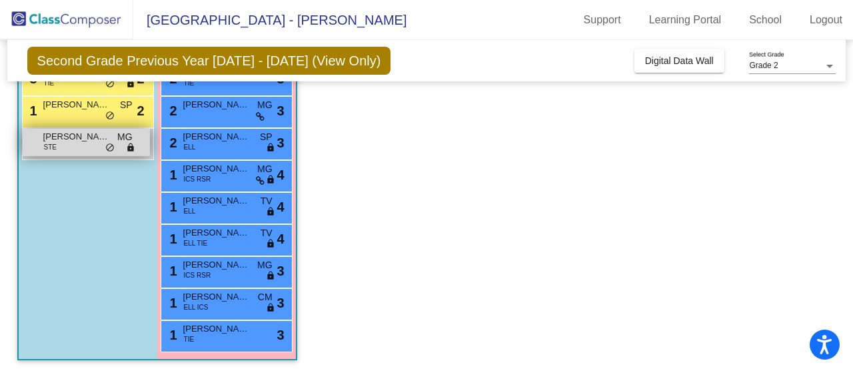
click at [81, 141] on span "[PERSON_NAME]" at bounding box center [76, 136] width 67 height 13
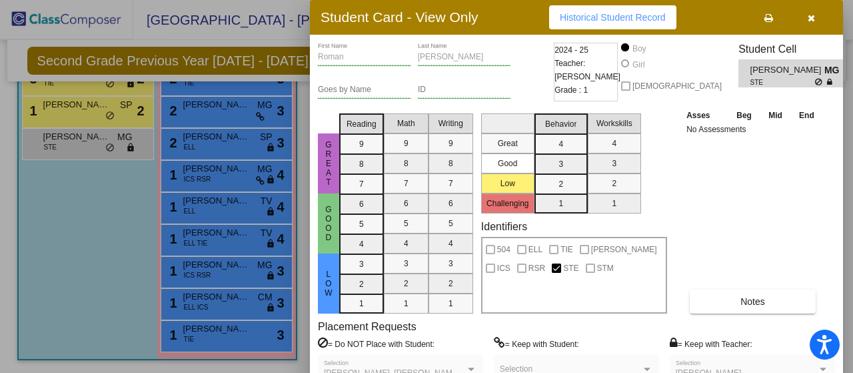
click at [627, 13] on span "Historical Student Record" at bounding box center [613, 17] width 106 height 11
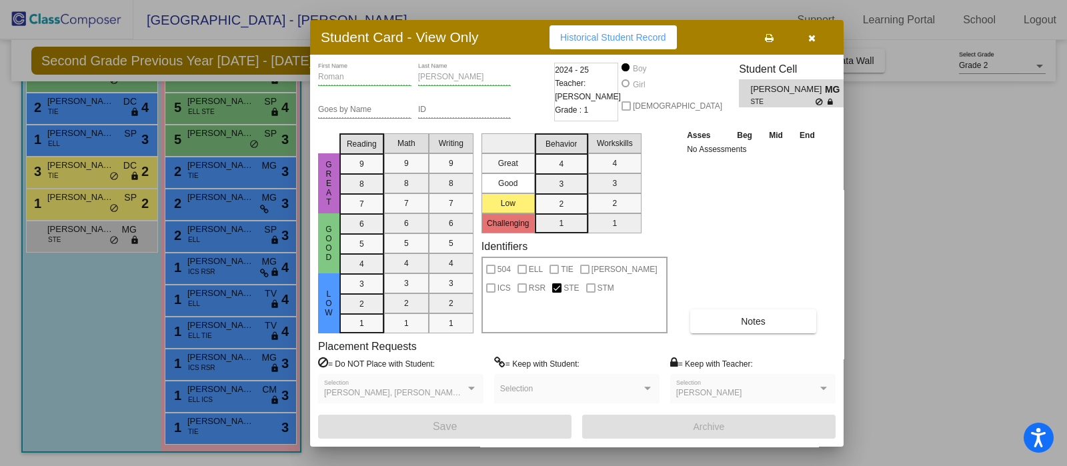
scroll to position [248, 0]
drag, startPoint x: 759, startPoint y: 1, endPoint x: 743, endPoint y: 249, distance: 247.9
click at [743, 249] on div "Asses Beg Mid End No Assessments Notes" at bounding box center [753, 230] width 140 height 205
click at [817, 28] on button "button" at bounding box center [811, 37] width 43 height 24
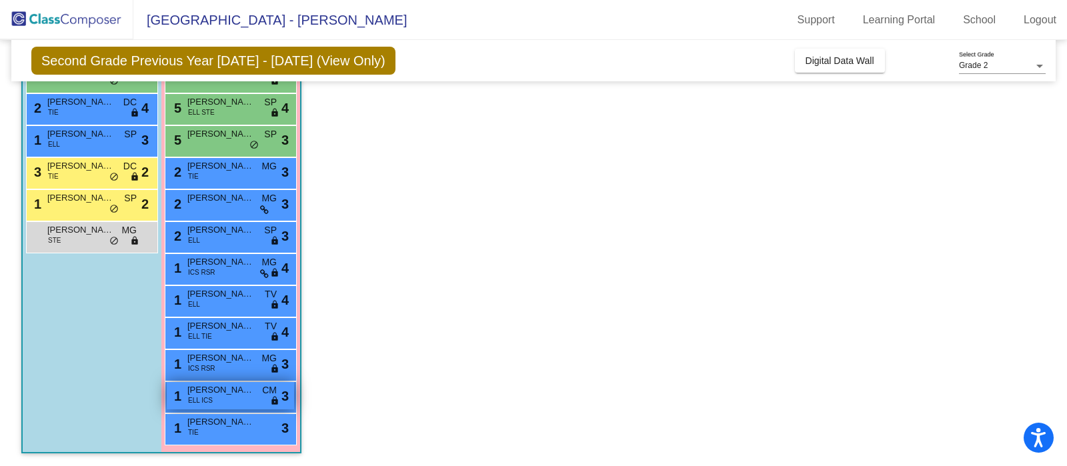
click at [240, 372] on span "[PERSON_NAME]" at bounding box center [220, 389] width 67 height 13
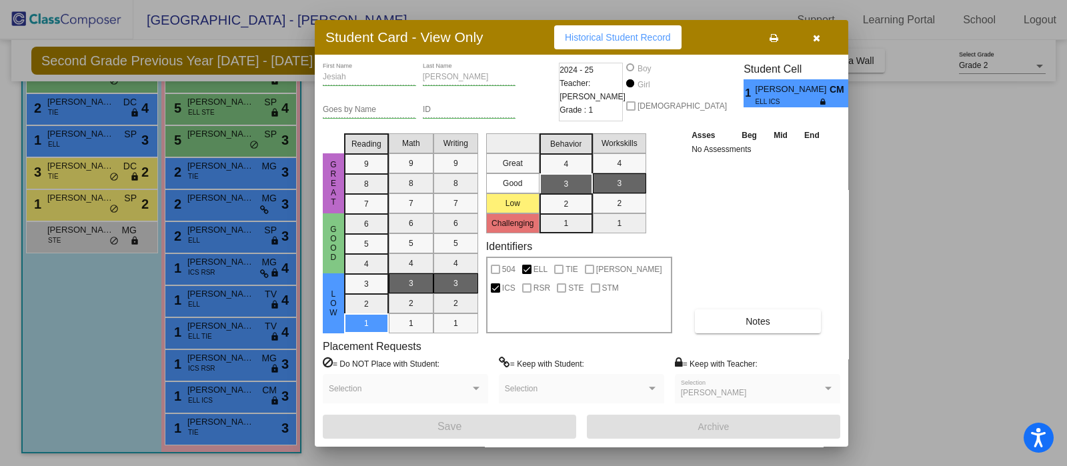
click at [815, 33] on icon "button" at bounding box center [816, 37] width 7 height 9
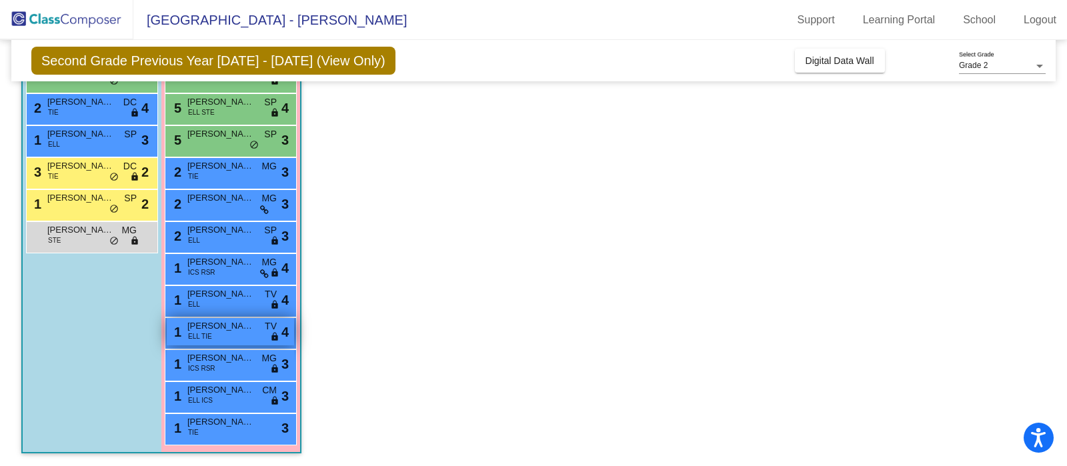
click at [227, 333] on div "1 [PERSON_NAME] ELL TIE TV lock do_not_disturb_alt 4" at bounding box center [230, 331] width 127 height 27
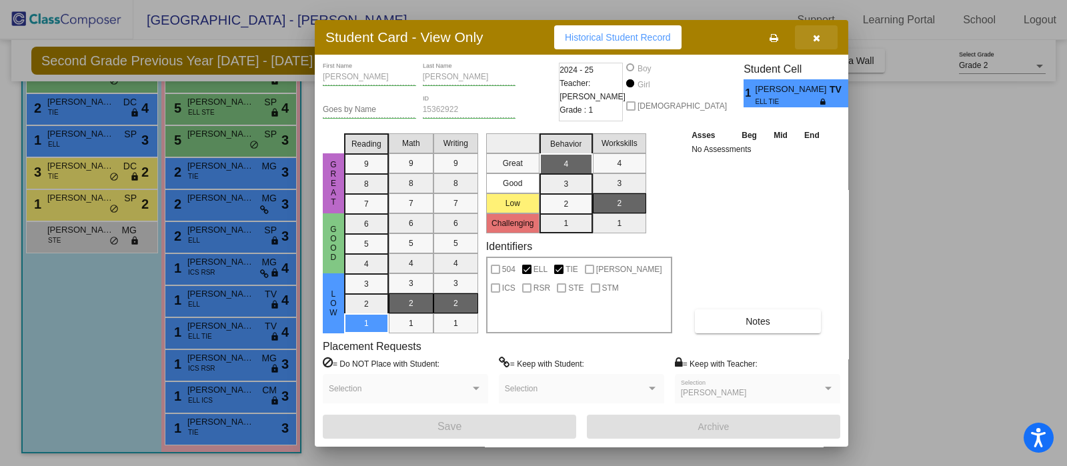
click at [821, 39] on button "button" at bounding box center [816, 37] width 43 height 24
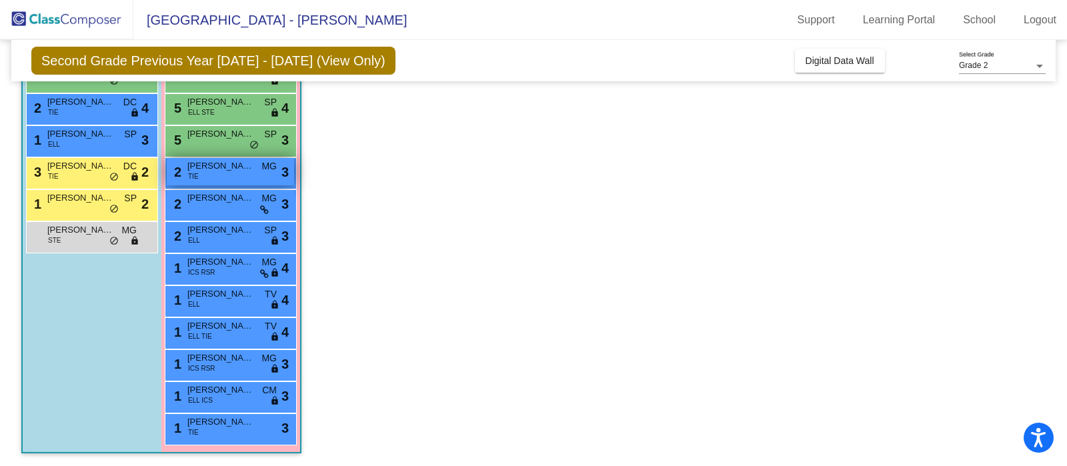
click at [226, 178] on div "2 [PERSON_NAME] TIE MG lock do_not_disturb_alt 3" at bounding box center [230, 171] width 127 height 27
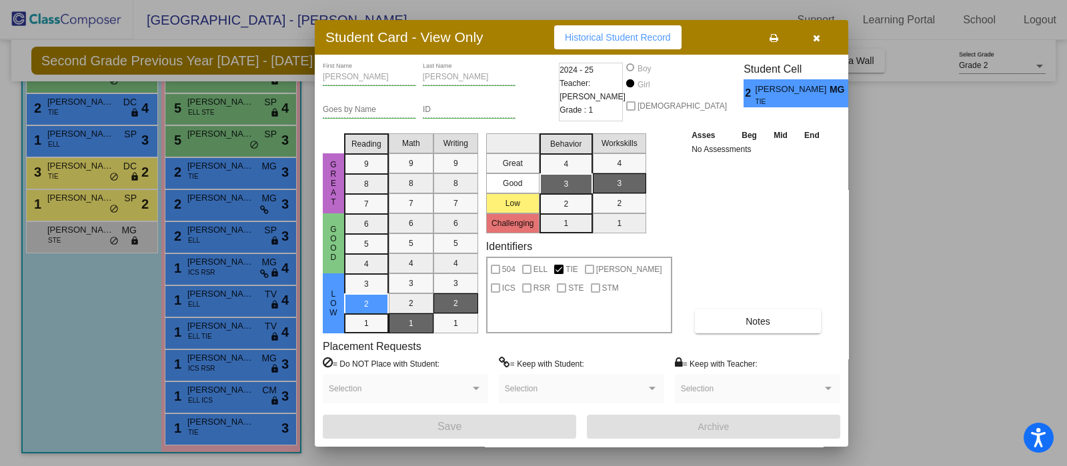
click at [804, 33] on button "button" at bounding box center [816, 37] width 43 height 24
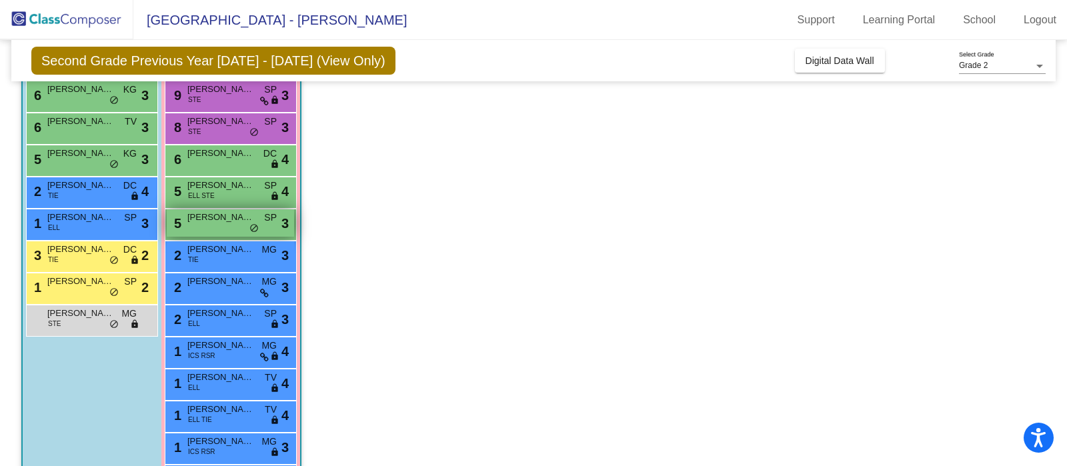
scroll to position [81, 0]
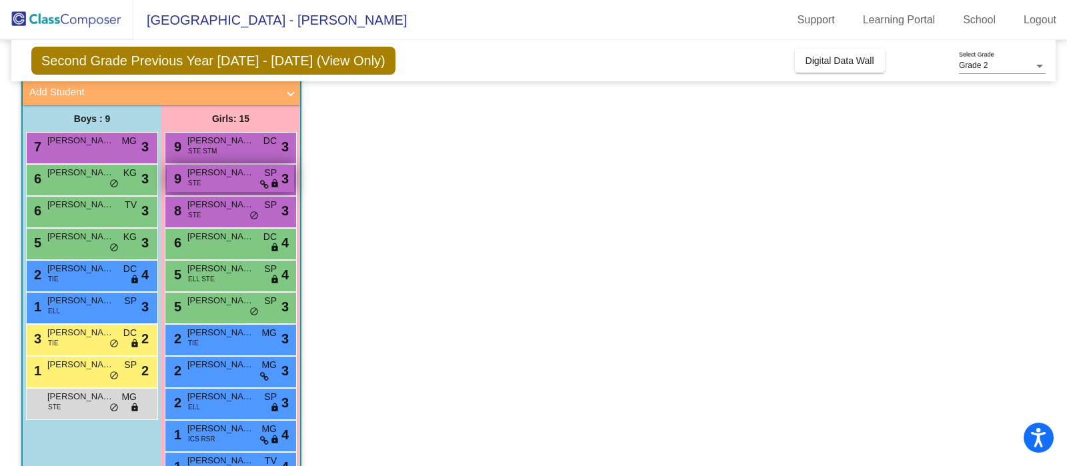
click at [244, 178] on span "[PERSON_NAME]" at bounding box center [220, 172] width 67 height 13
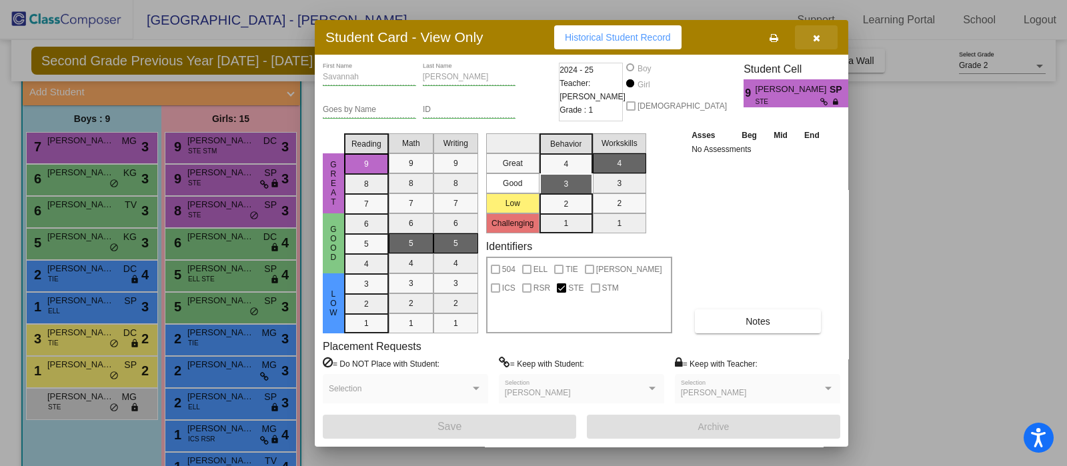
click at [811, 35] on button "button" at bounding box center [816, 37] width 43 height 24
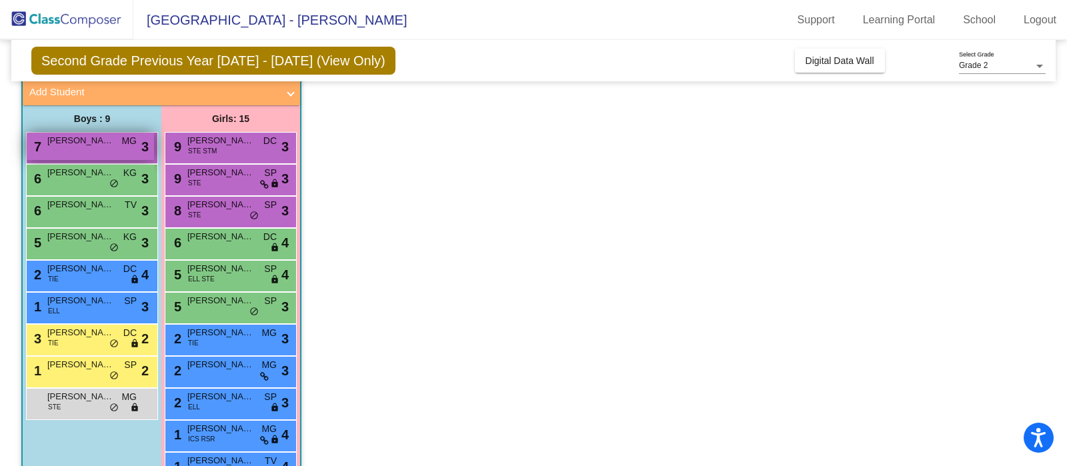
click at [115, 148] on div "7 [PERSON_NAME] MG lock do_not_disturb_alt 3" at bounding box center [90, 146] width 127 height 27
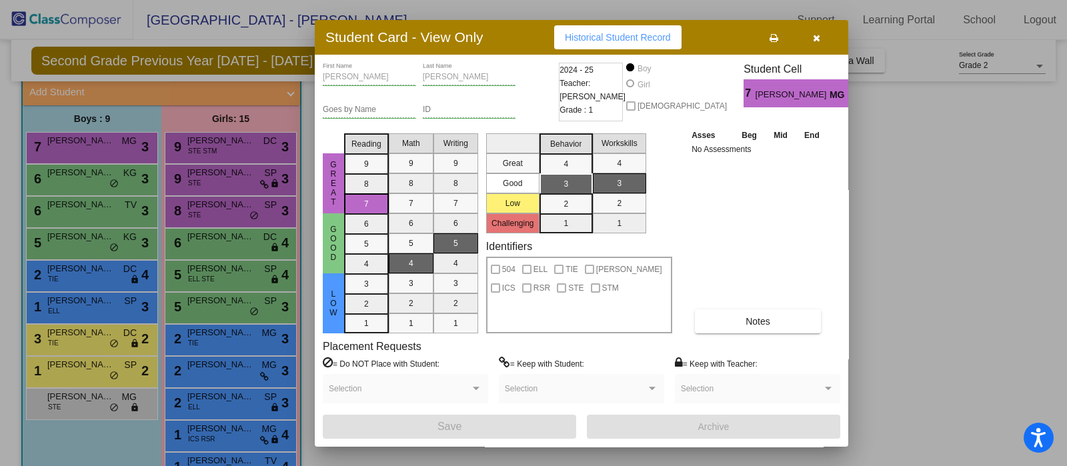
click at [820, 37] on button "button" at bounding box center [816, 37] width 43 height 24
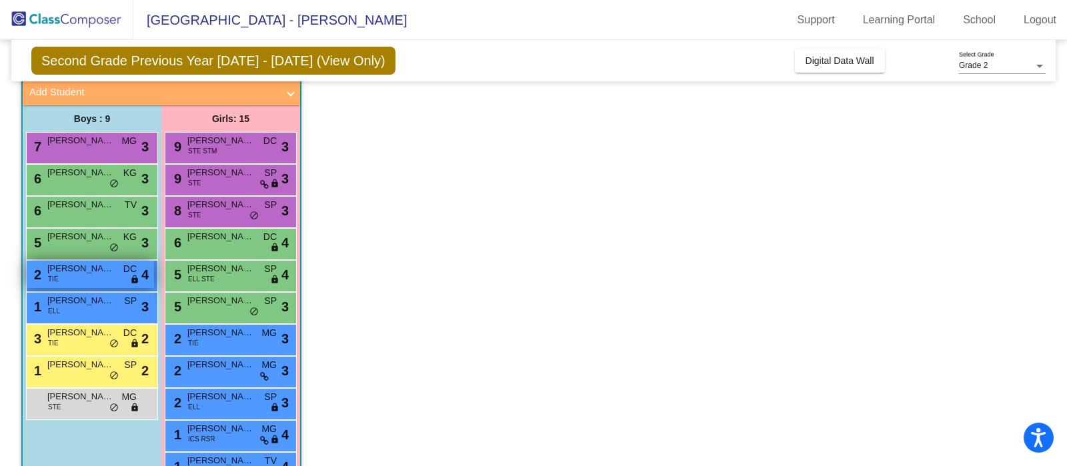
click at [115, 275] on div "2 [PERSON_NAME] [PERSON_NAME] TIE DC lock do_not_disturb_alt 4" at bounding box center [90, 274] width 127 height 27
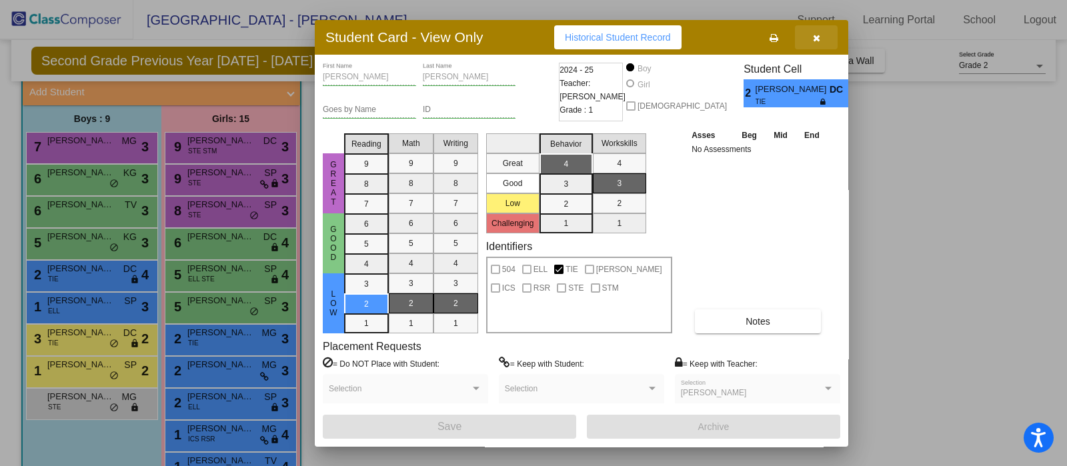
click at [813, 40] on icon "button" at bounding box center [816, 37] width 7 height 9
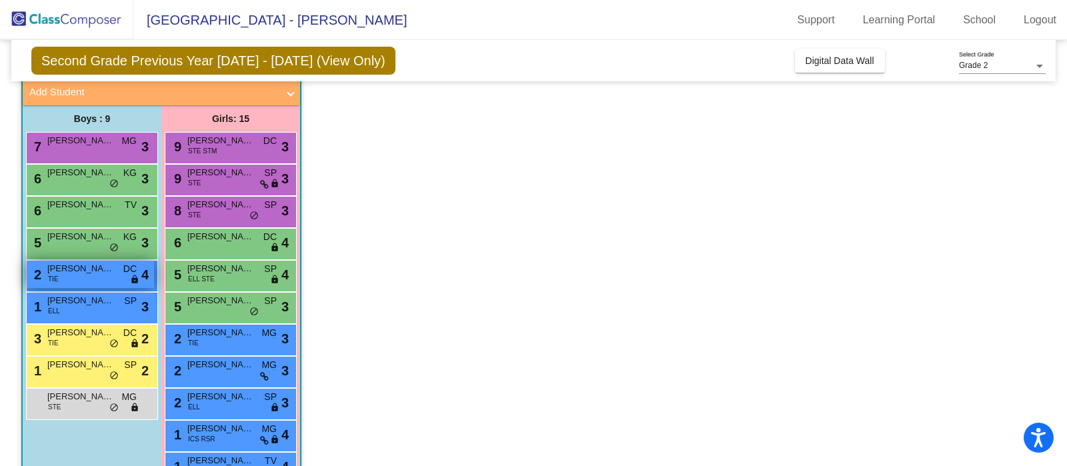
click at [97, 276] on div "2 [PERSON_NAME] [PERSON_NAME] TIE DC lock do_not_disturb_alt 4" at bounding box center [90, 274] width 127 height 27
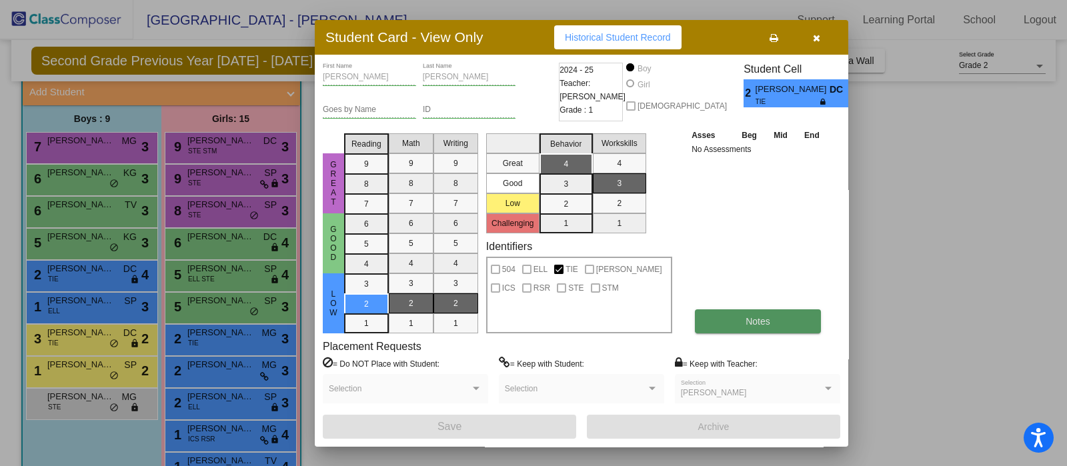
click at [789, 317] on button "Notes" at bounding box center [758, 321] width 126 height 24
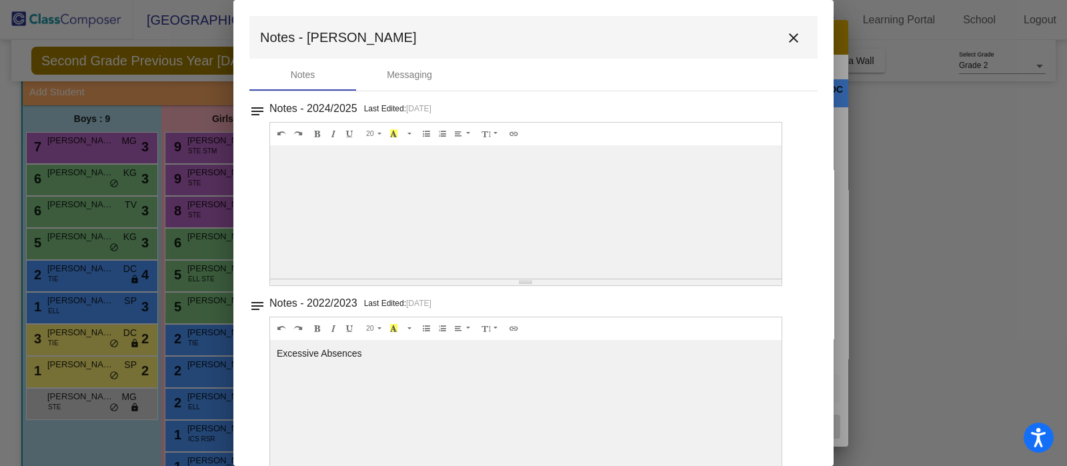
scroll to position [29, 0]
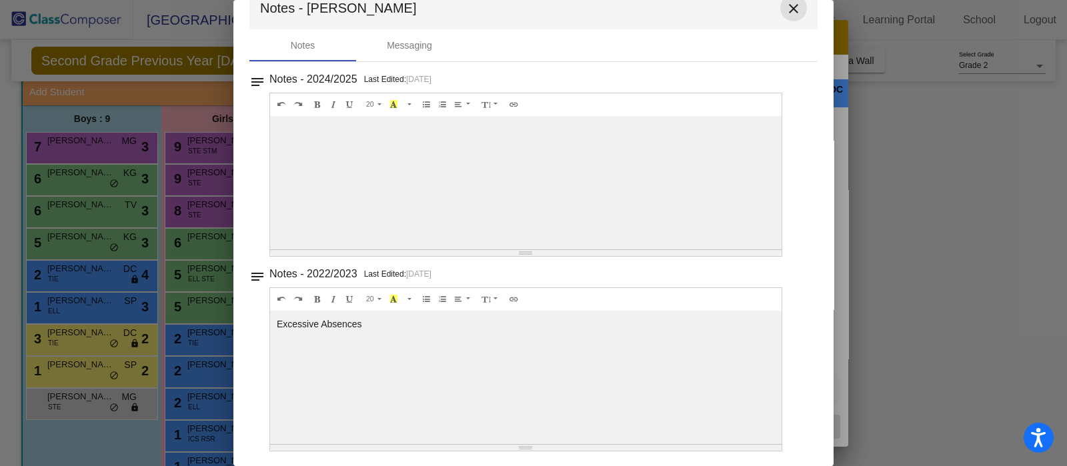
click at [790, 5] on mat-icon "close" at bounding box center [793, 9] width 16 height 16
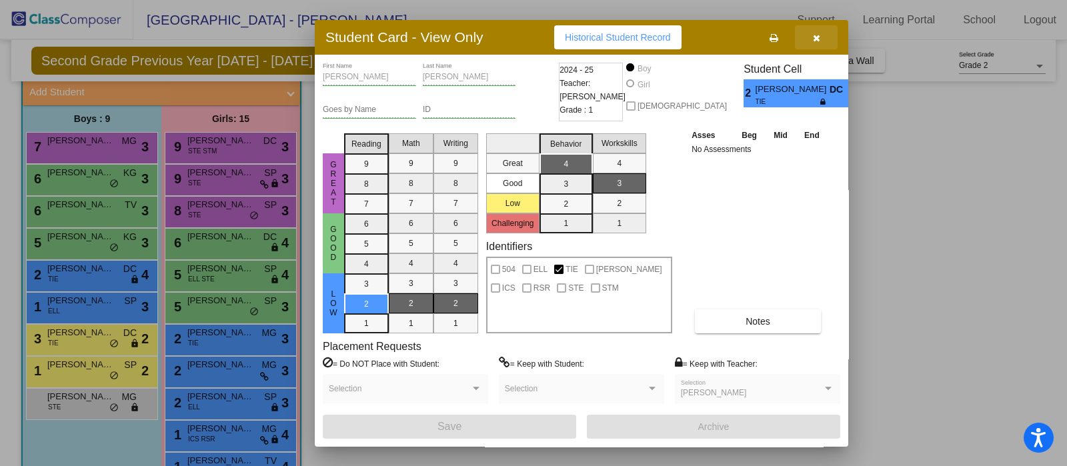
click at [817, 39] on icon "button" at bounding box center [816, 37] width 7 height 9
